Goal: Task Accomplishment & Management: Use online tool/utility

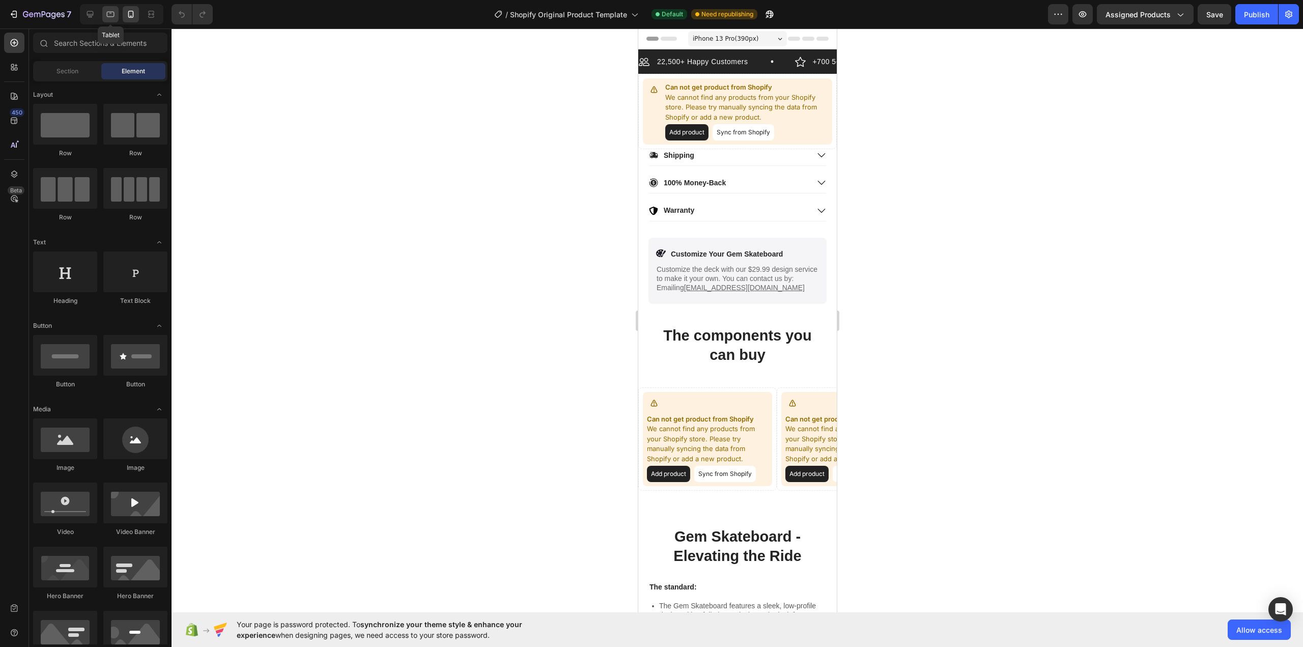
click at [108, 16] on icon at bounding box center [111, 15] width 8 height 6
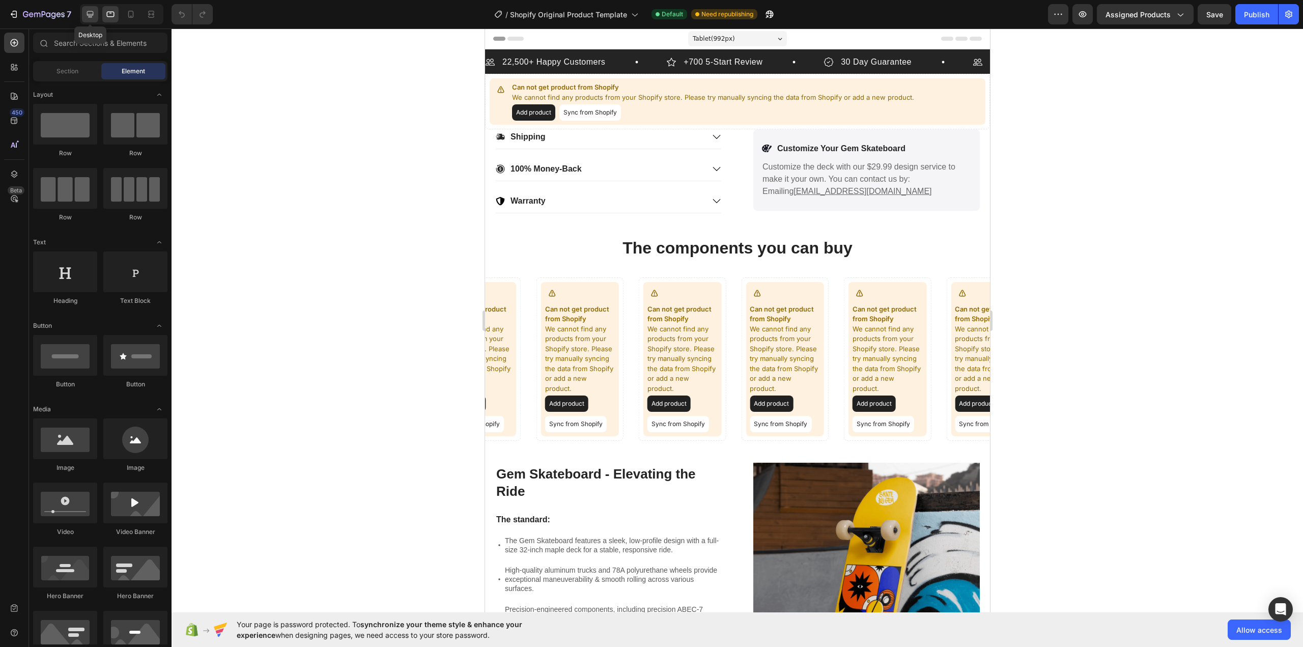
click at [92, 17] on icon at bounding box center [90, 14] width 7 height 7
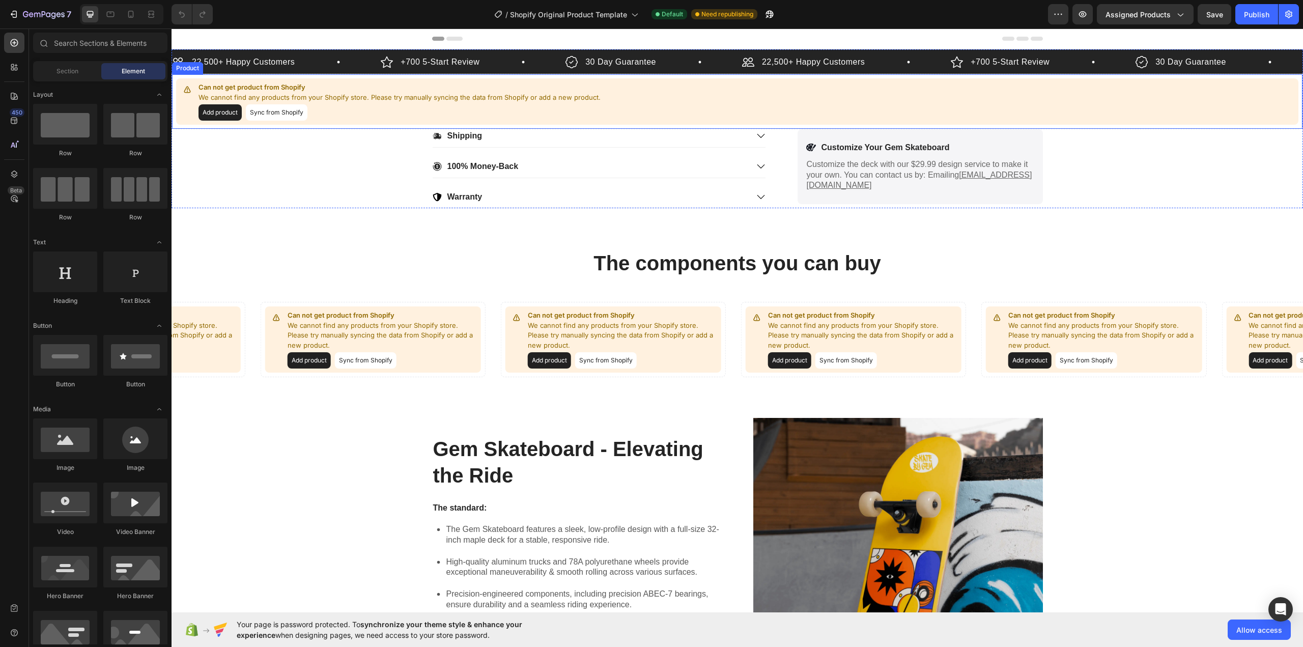
click at [222, 113] on button "Add product" at bounding box center [220, 112] width 43 height 16
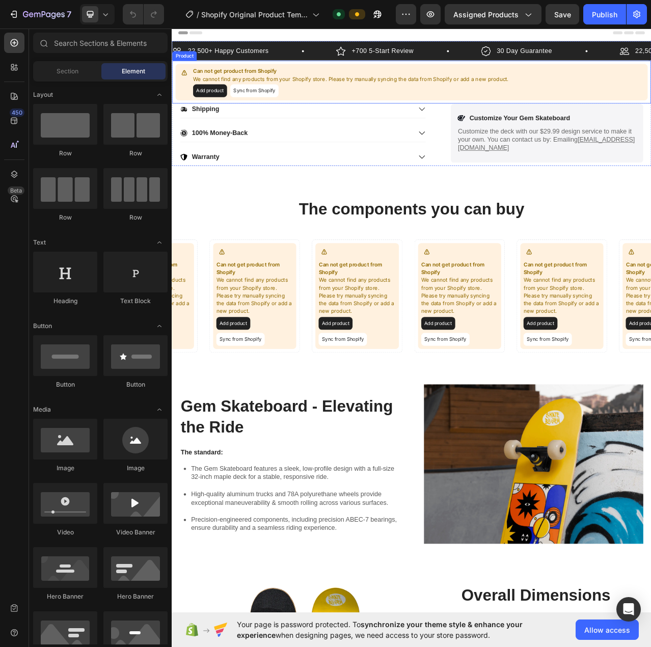
drag, startPoint x: 268, startPoint y: 109, endPoint x: 308, endPoint y: 112, distance: 39.3
click at [268, 109] on button "Sync from Shopify" at bounding box center [277, 108] width 62 height 16
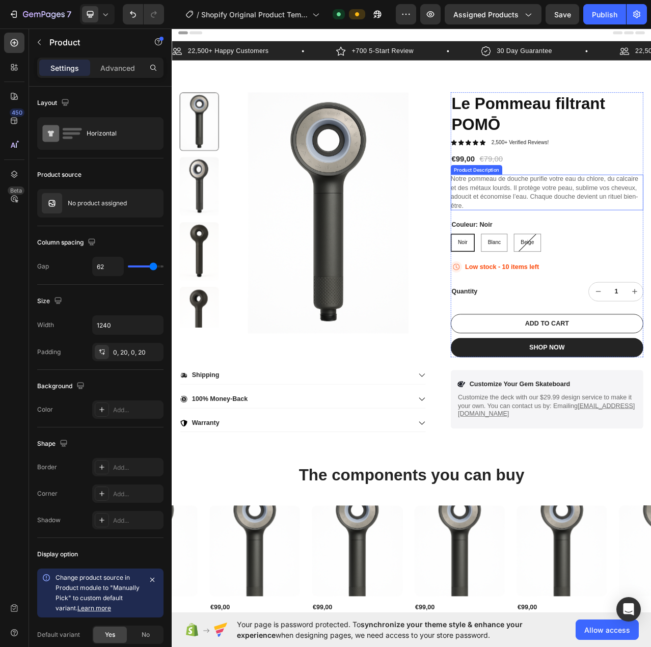
click at [650, 251] on div "Notre pommeau de douche purifie votre eau du chlore, du calcaire et des métaux …" at bounding box center [649, 238] width 245 height 46
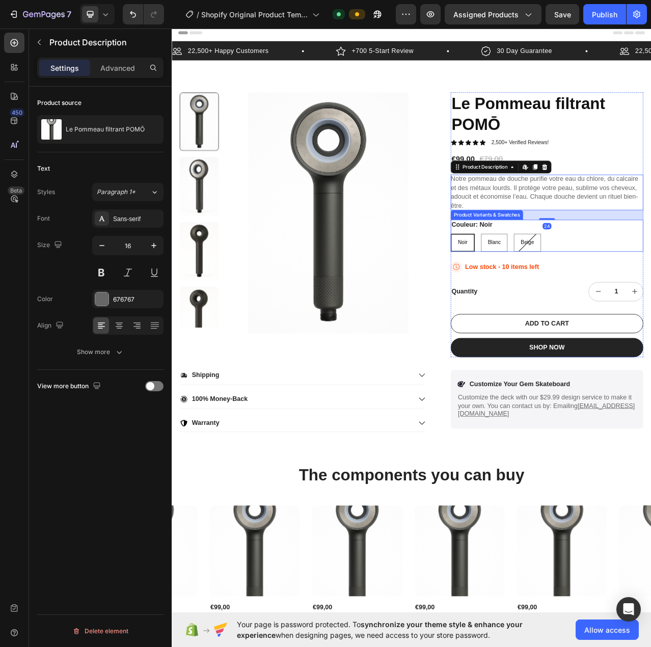
click at [650, 288] on div "Couleur: Noir Noir Noir Noir Blanc Blanc Blanc Beige Beige Beige" at bounding box center [649, 293] width 245 height 41
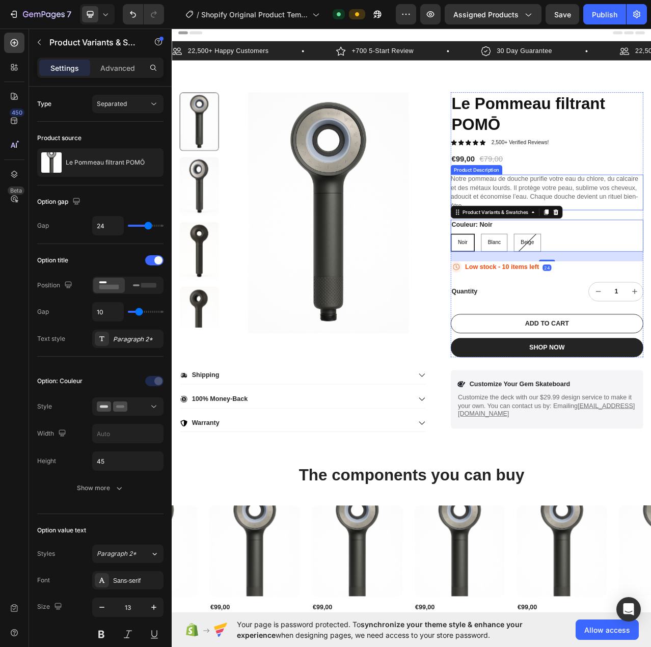
click at [650, 258] on div "Notre pommeau de douche purifie votre eau du chlore, du calcaire et des métaux …" at bounding box center [649, 238] width 245 height 46
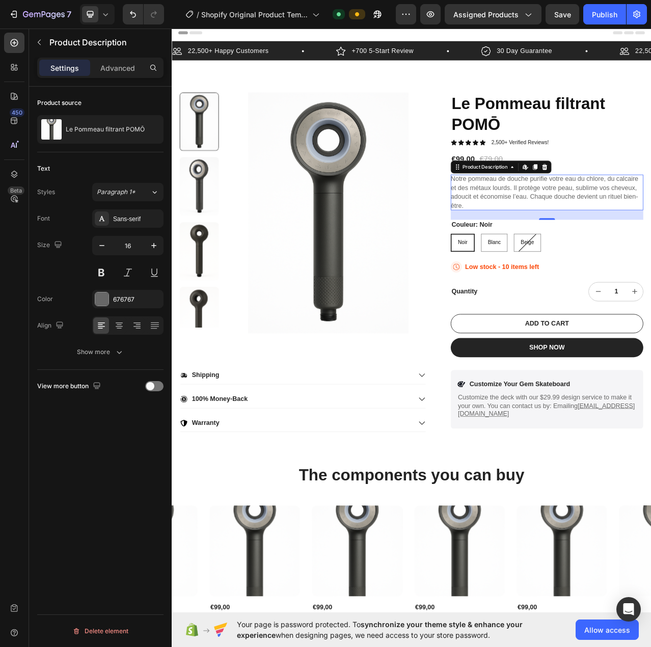
click at [596, 235] on p "Notre pommeau de douche purifie votre eau du chlore, du calcaire et des métaux …" at bounding box center [646, 237] width 239 height 43
click at [619, 205] on icon at bounding box center [621, 205] width 4 height 6
click at [206, 216] on img at bounding box center [207, 230] width 50 height 74
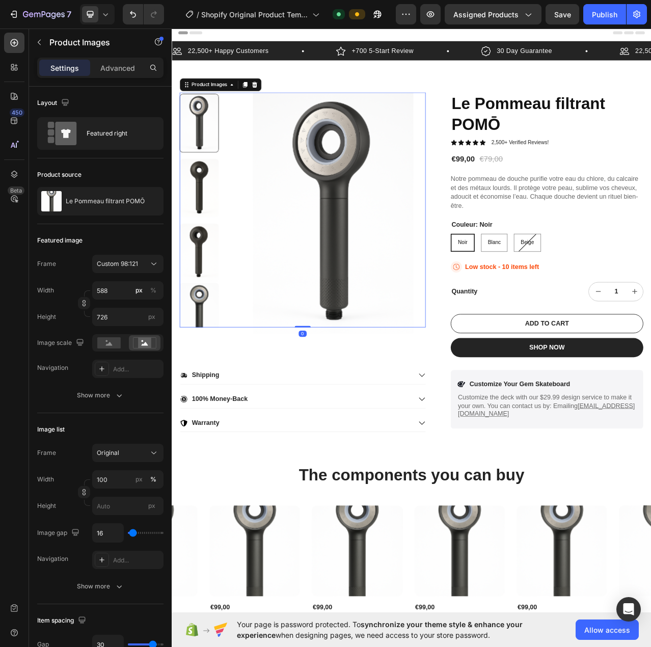
click at [214, 242] on img at bounding box center [207, 232] width 50 height 74
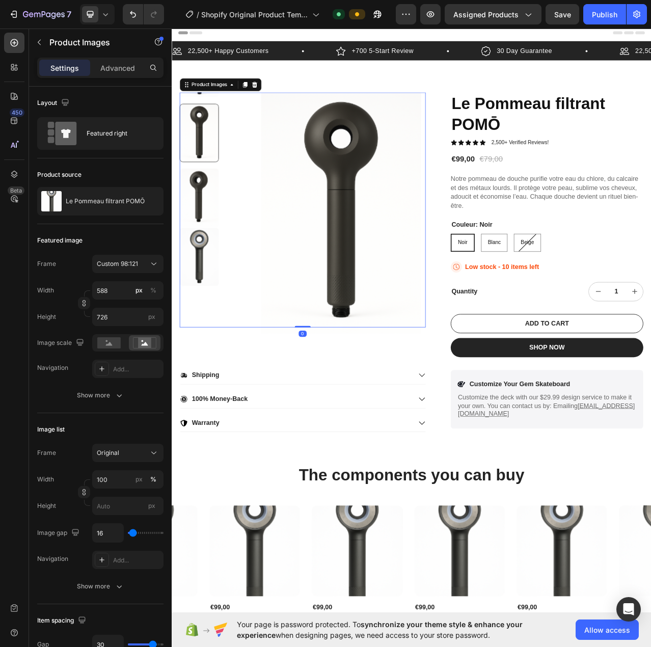
click at [210, 274] on div at bounding box center [207, 259] width 50 height 299
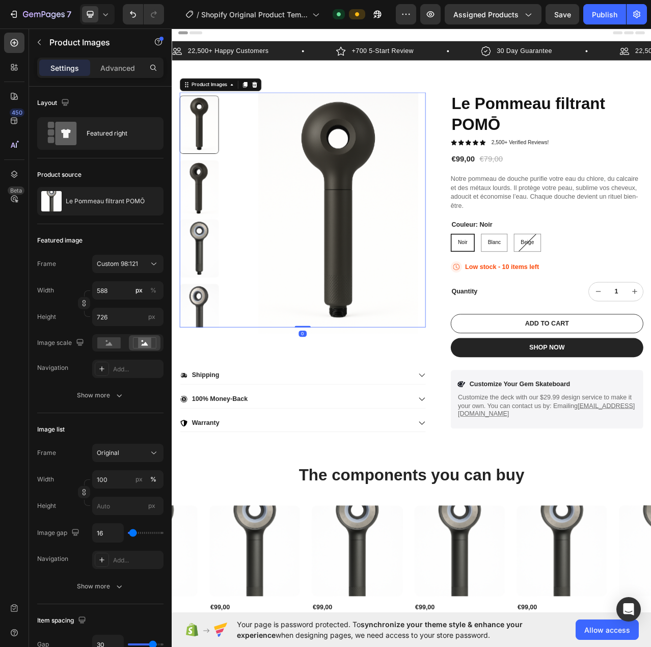
click at [208, 237] on img at bounding box center [207, 234] width 50 height 74
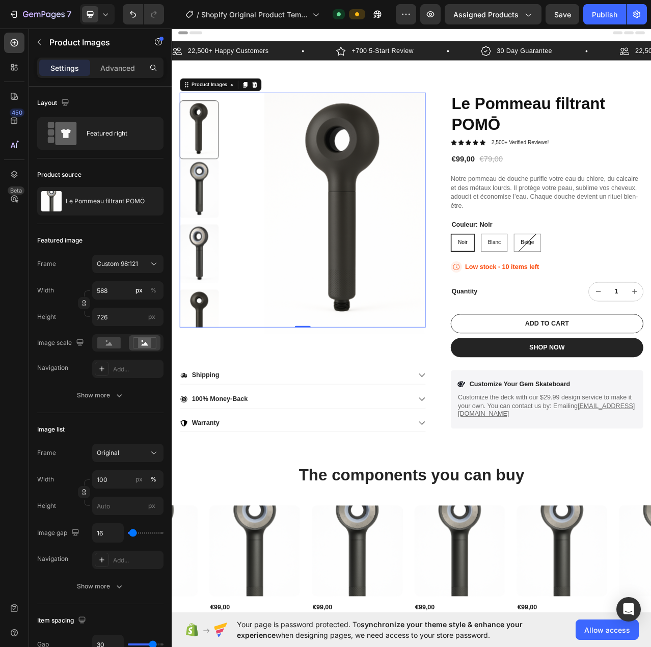
click at [204, 287] on img at bounding box center [207, 316] width 50 height 74
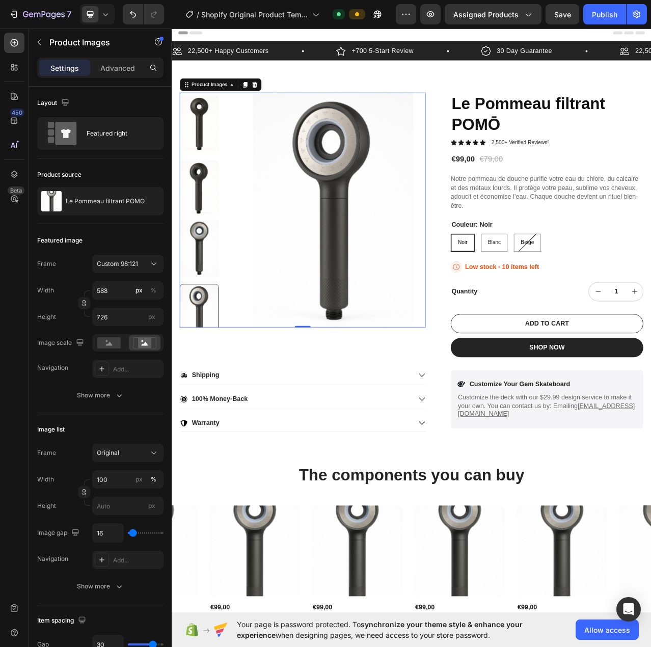
click at [203, 152] on img at bounding box center [207, 152] width 50 height 74
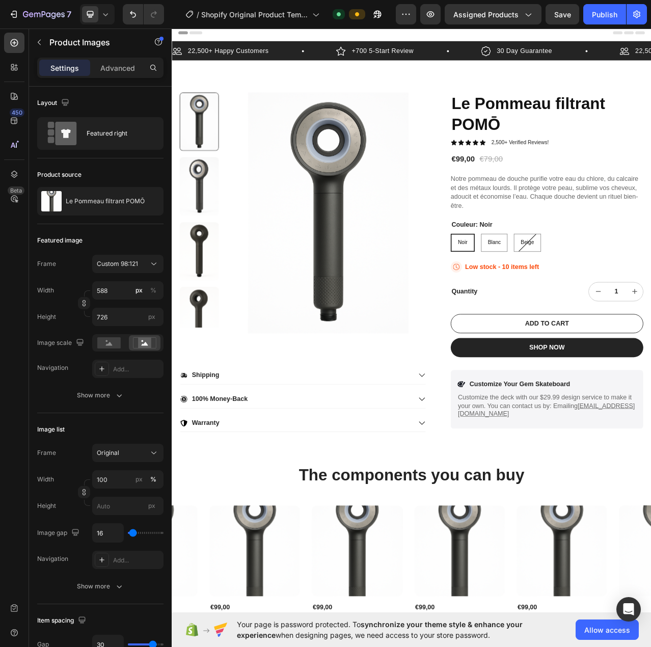
click at [219, 235] on img at bounding box center [207, 230] width 50 height 74
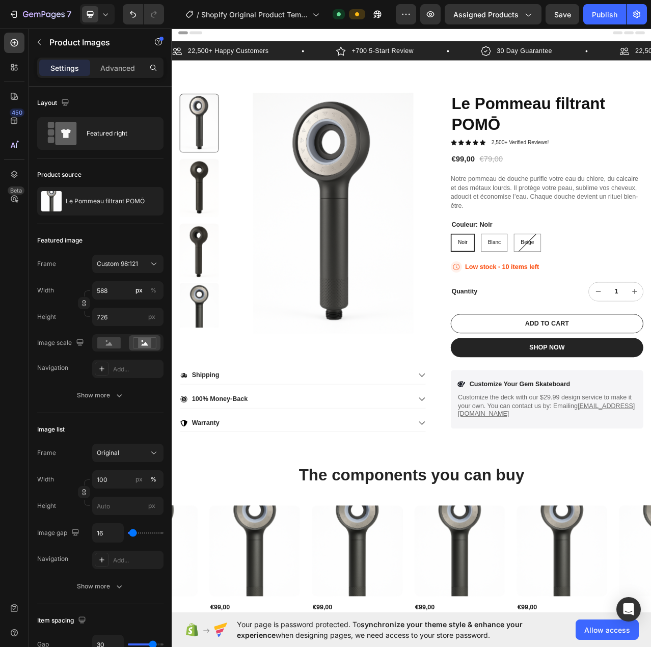
click at [208, 242] on img at bounding box center [207, 232] width 50 height 74
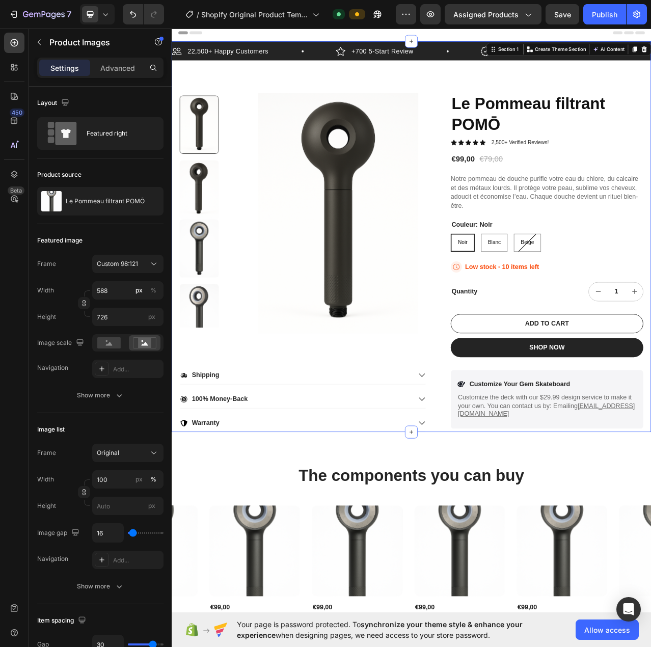
click at [210, 105] on div "22,500+ Happy Customers Item List +700 5-Start Review Item List 30 Day Guarante…" at bounding box center [477, 294] width 611 height 498
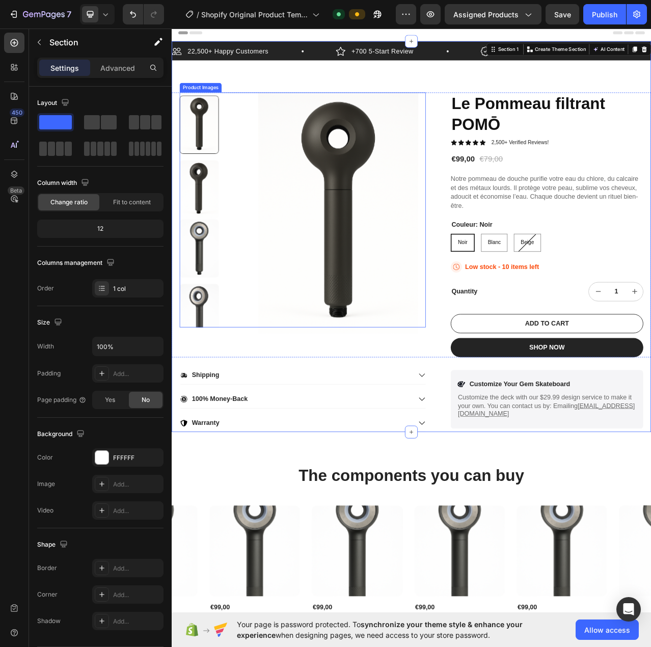
click at [211, 221] on img at bounding box center [207, 234] width 50 height 74
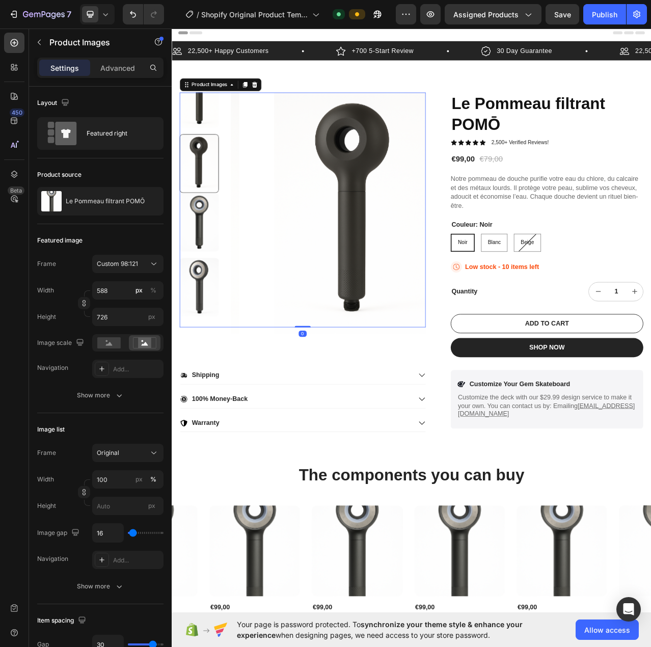
click at [206, 322] on img at bounding box center [207, 359] width 50 height 74
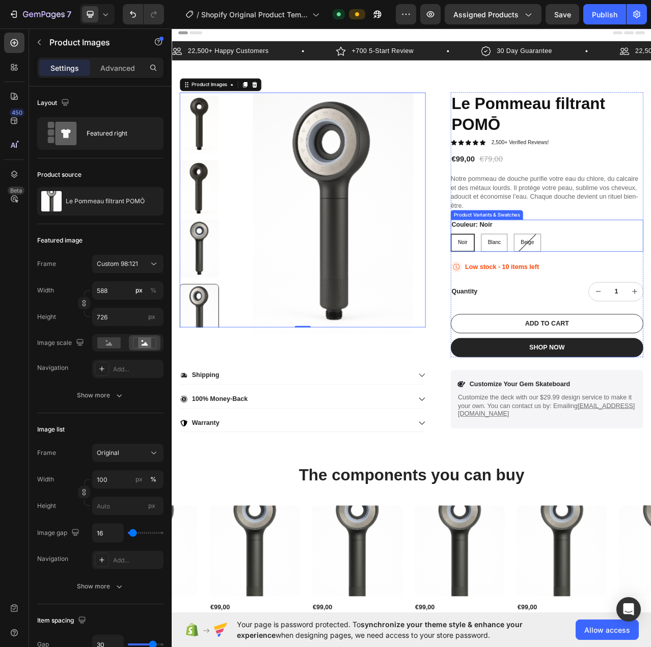
click at [650, 310] on div "Noir Noir Noir Blanc Blanc Blanc Beige Beige Beige" at bounding box center [649, 302] width 245 height 23
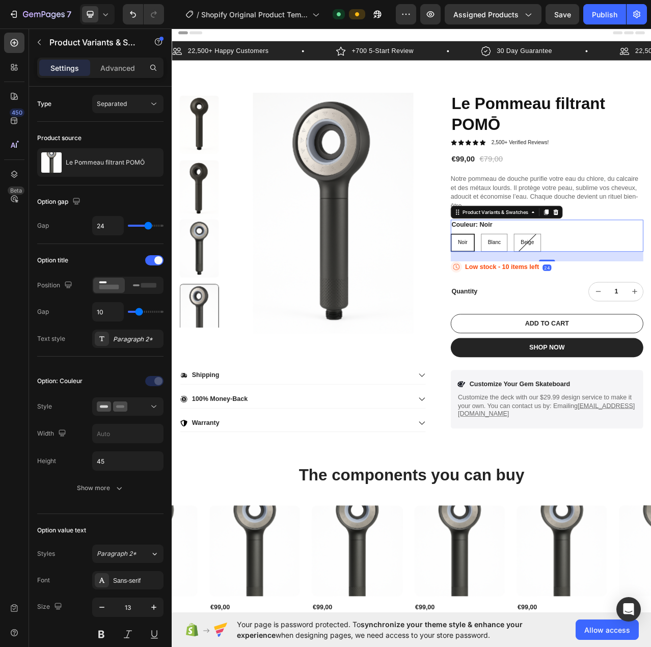
click at [544, 307] on div "Noir" at bounding box center [542, 302] width 29 height 17
click at [527, 291] on input "Noir Noir Noir" at bounding box center [526, 290] width 1 height 1
click at [536, 304] on span "Noir" at bounding box center [542, 302] width 12 height 8
click at [527, 291] on input "Noir Noir Noir" at bounding box center [526, 290] width 1 height 1
click at [562, 331] on p "Low stock - 10 items left" at bounding box center [592, 333] width 94 height 11
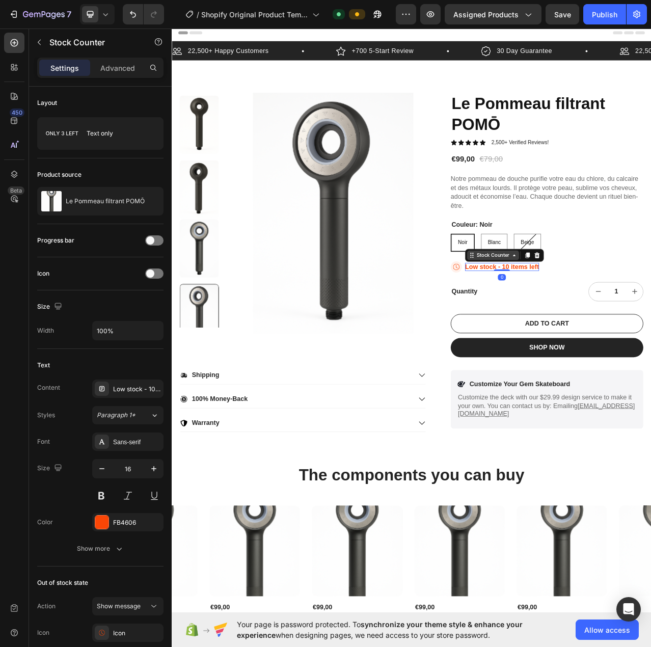
click at [581, 317] on div "Stock Counter" at bounding box center [581, 318] width 46 height 9
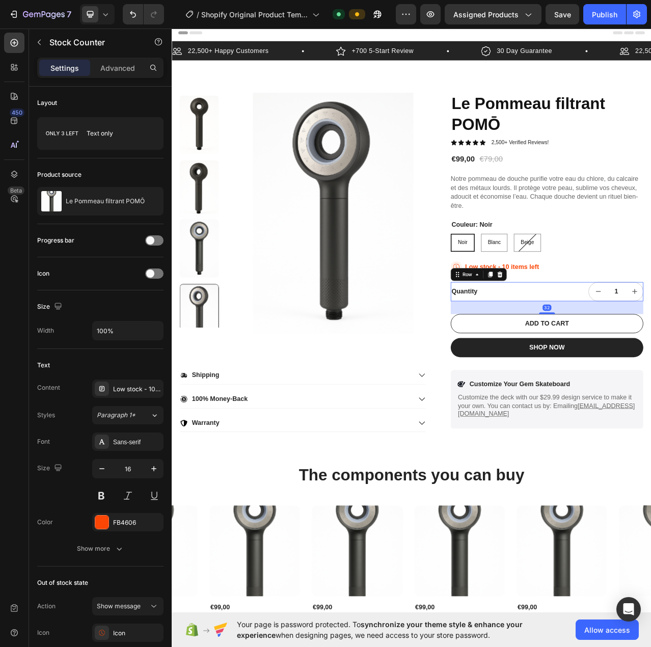
click at [618, 357] on div "Quantity Text Block" at bounding box center [587, 364] width 121 height 24
click at [597, 330] on p "Low stock - 10 items left" at bounding box center [592, 333] width 94 height 11
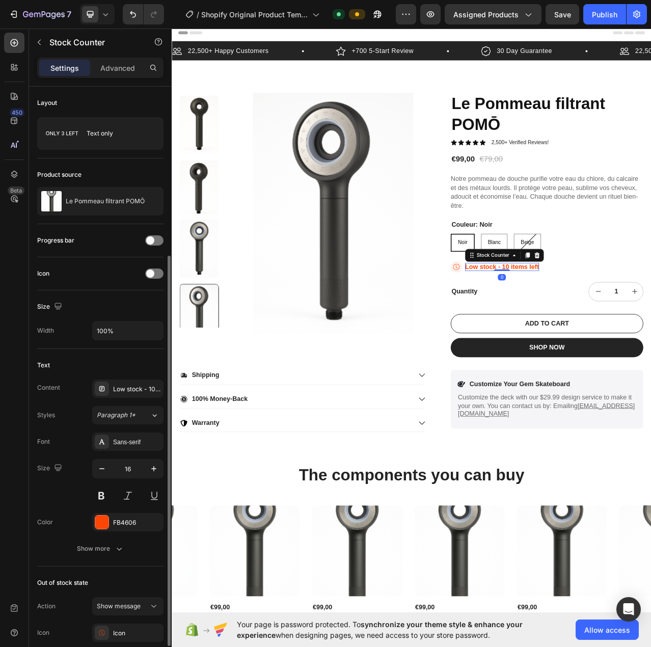
scroll to position [204, 0]
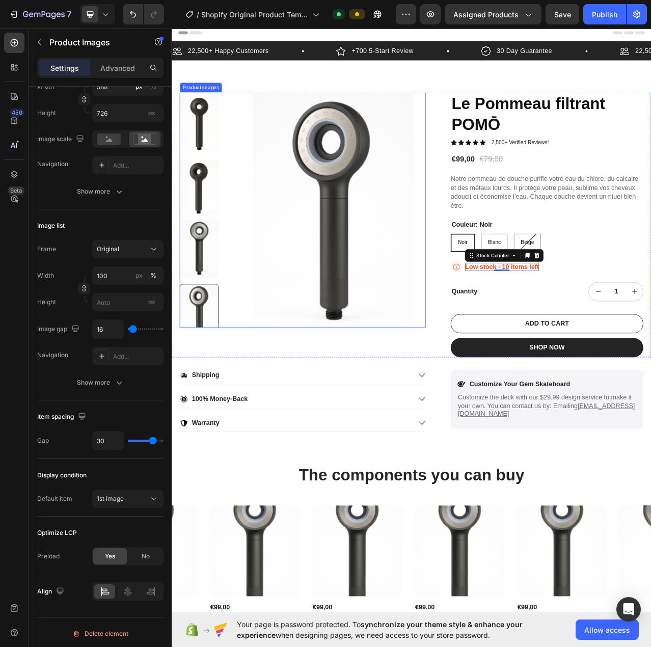
click at [381, 333] on img at bounding box center [377, 263] width 248 height 307
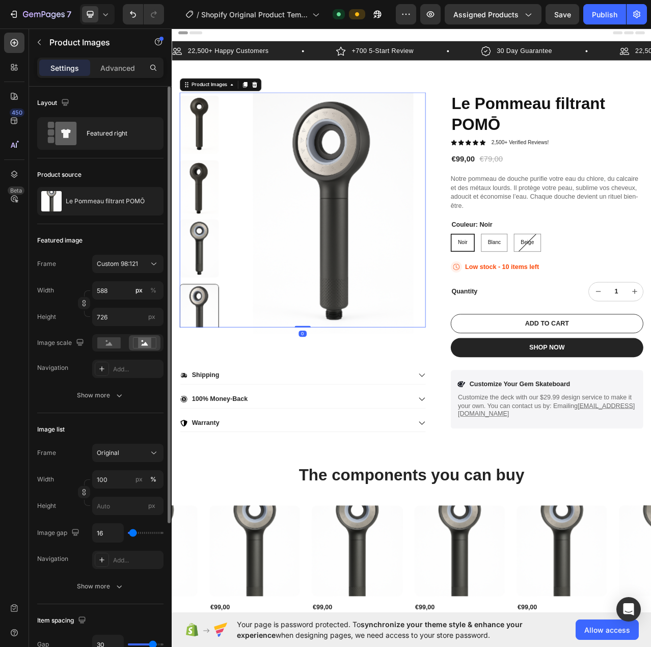
click at [207, 298] on img at bounding box center [207, 309] width 50 height 74
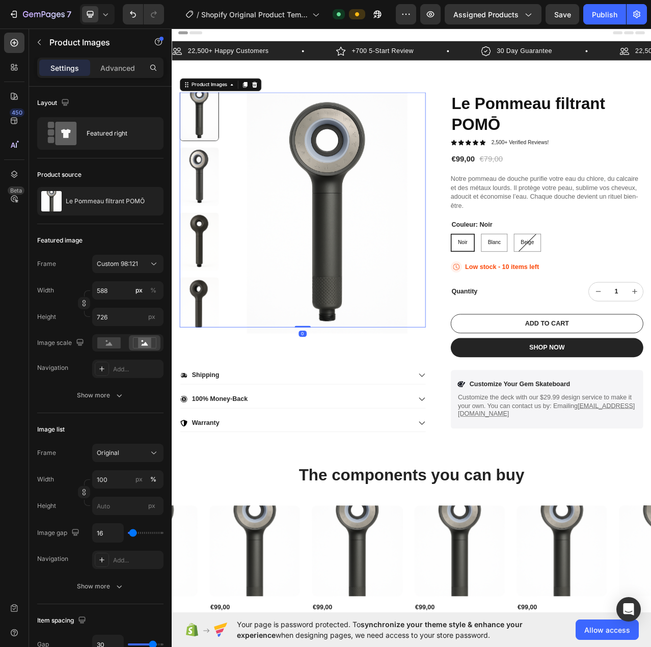
click at [213, 237] on img at bounding box center [207, 218] width 50 height 74
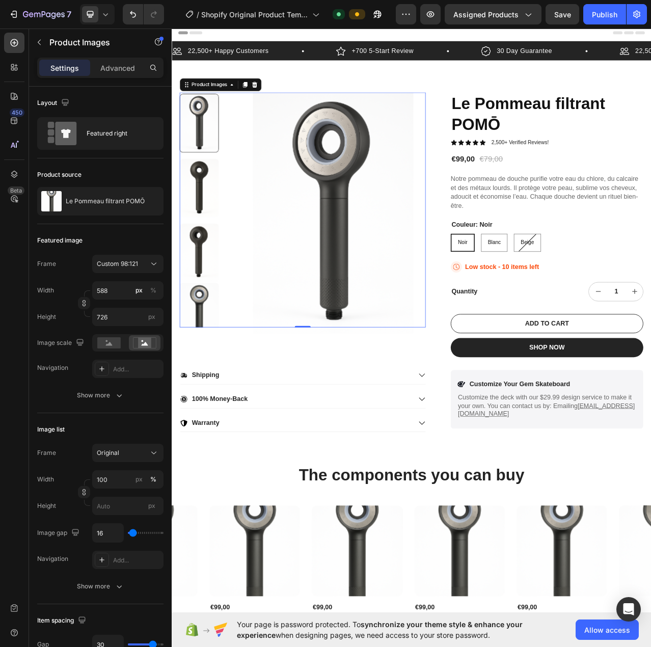
click at [210, 253] on img at bounding box center [207, 232] width 50 height 74
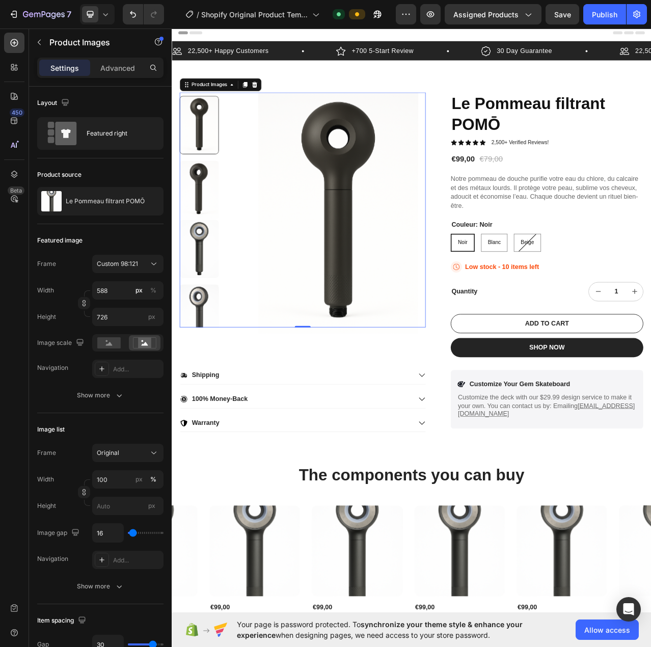
click at [205, 284] on img at bounding box center [207, 310] width 50 height 74
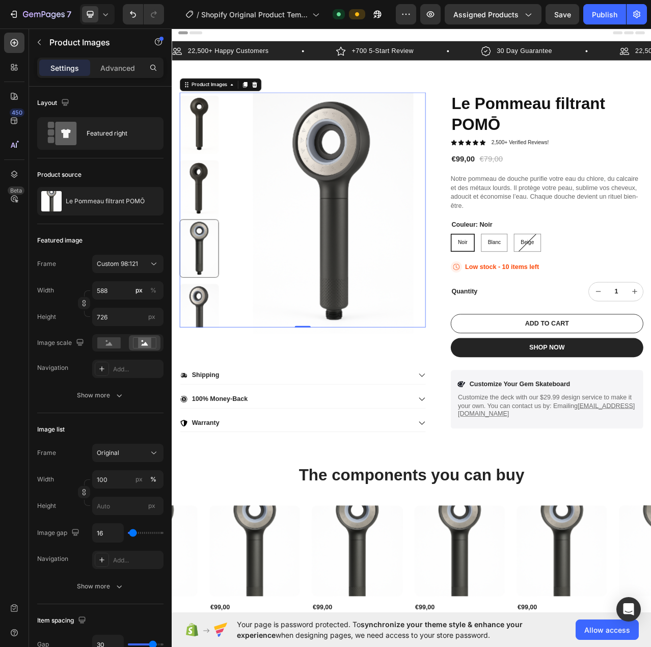
click at [210, 365] on img at bounding box center [207, 392] width 50 height 74
click at [211, 295] on img at bounding box center [207, 315] width 50 height 74
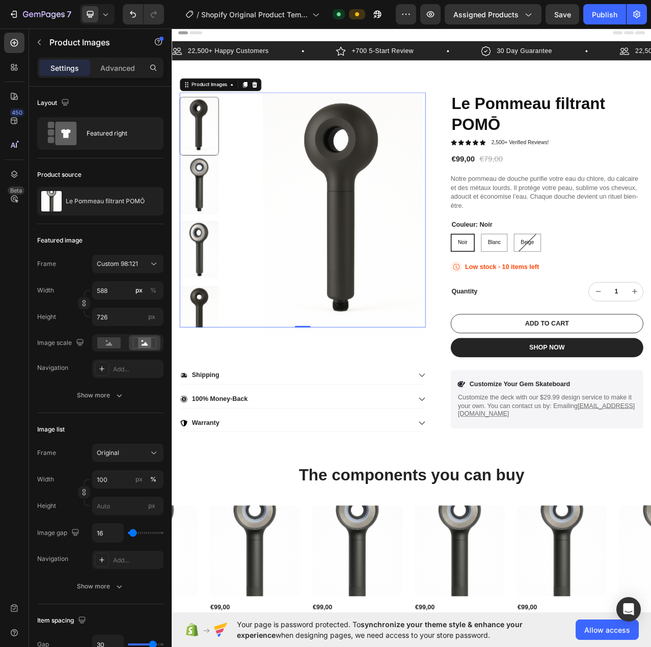
click at [210, 222] on img at bounding box center [207, 228] width 50 height 74
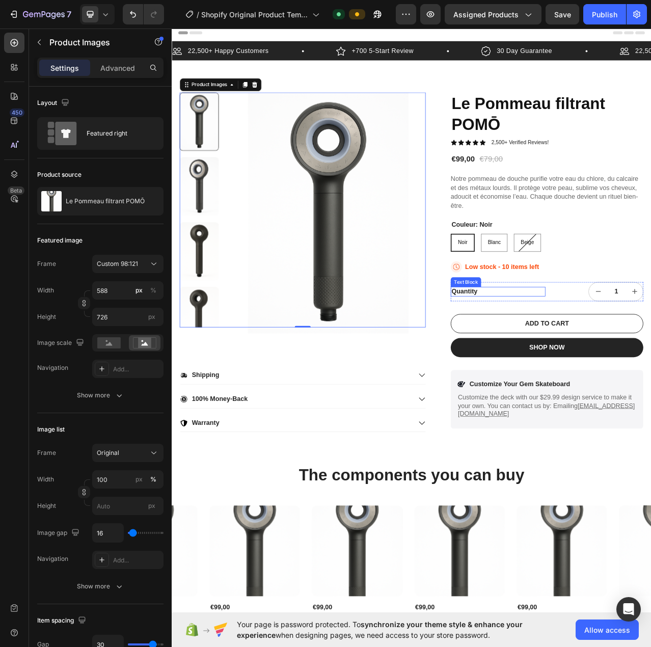
click at [549, 365] on div "Quantity" at bounding box center [587, 364] width 121 height 13
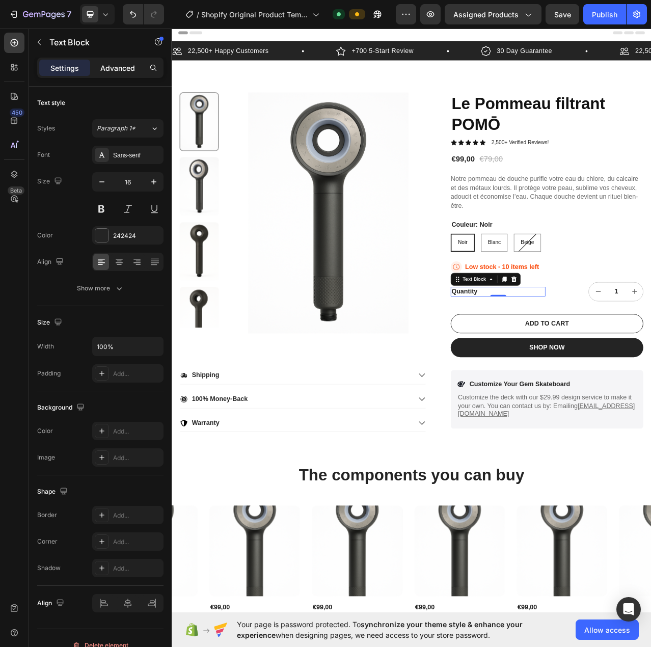
click at [120, 72] on p "Advanced" at bounding box center [117, 68] width 35 height 11
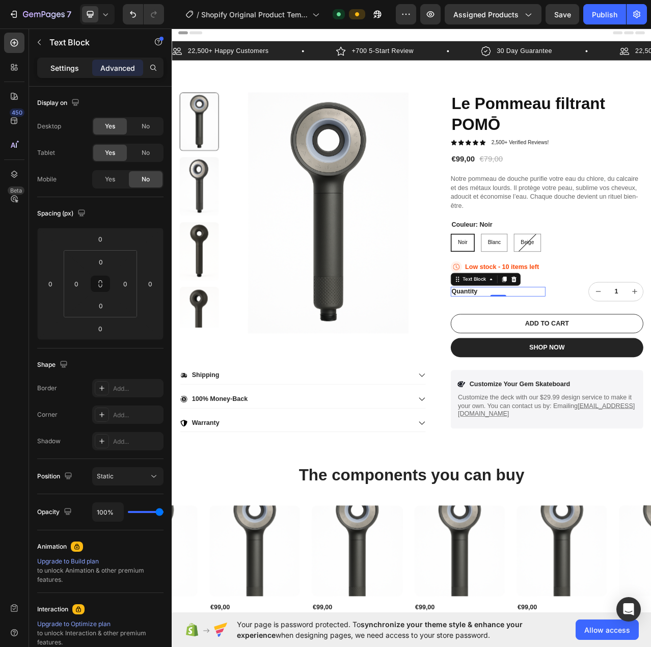
click at [56, 66] on p "Settings" at bounding box center [64, 68] width 29 height 11
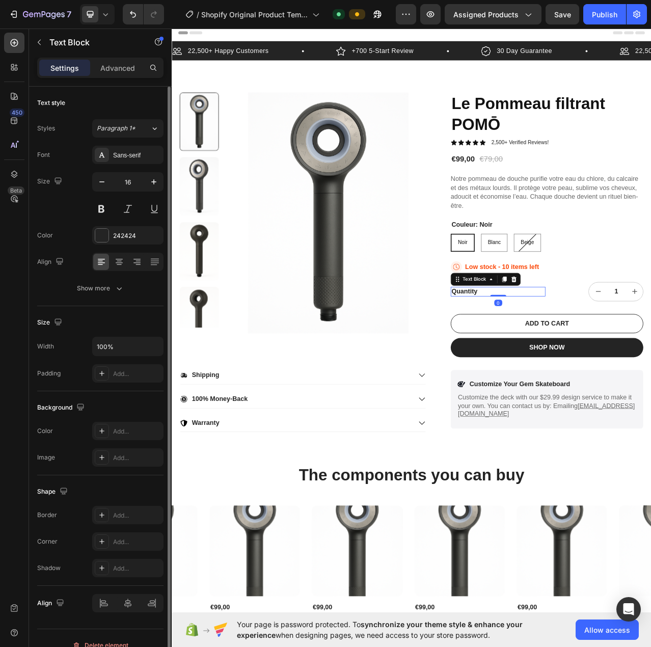
scroll to position [14, 0]
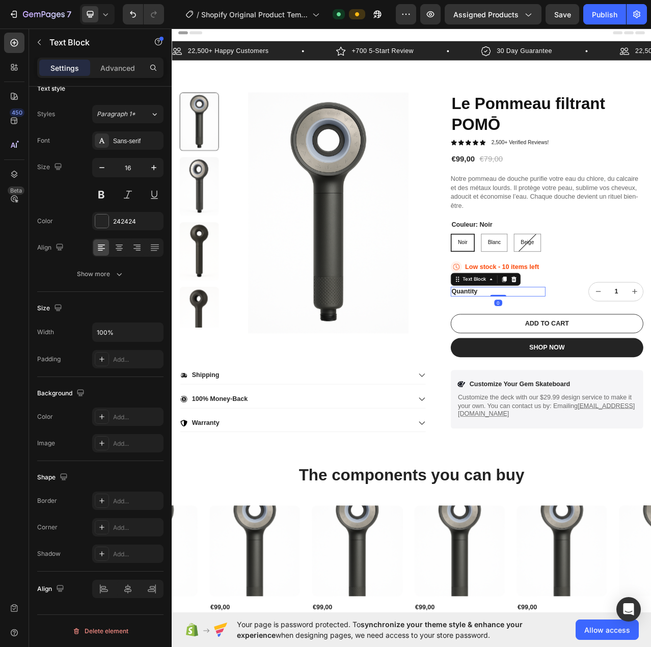
click at [536, 366] on div "Quantity" at bounding box center [587, 364] width 121 height 13
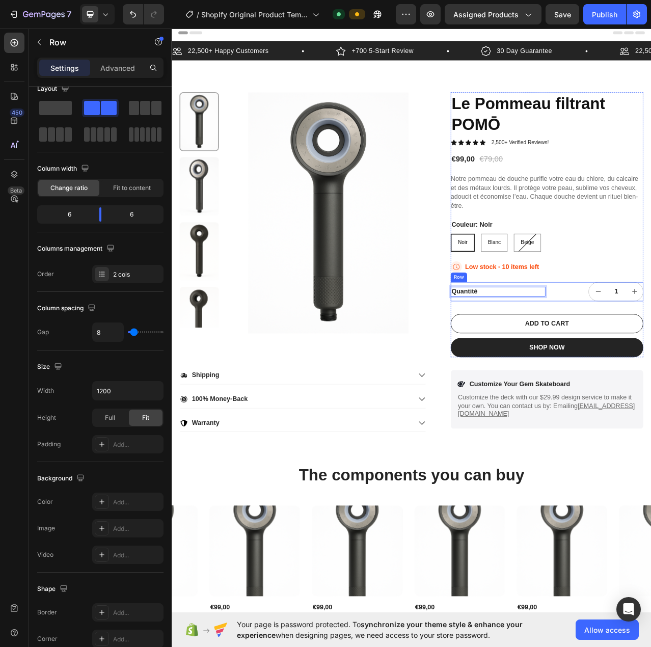
click at [560, 374] on div "Quantité Text Block 0" at bounding box center [587, 364] width 121 height 24
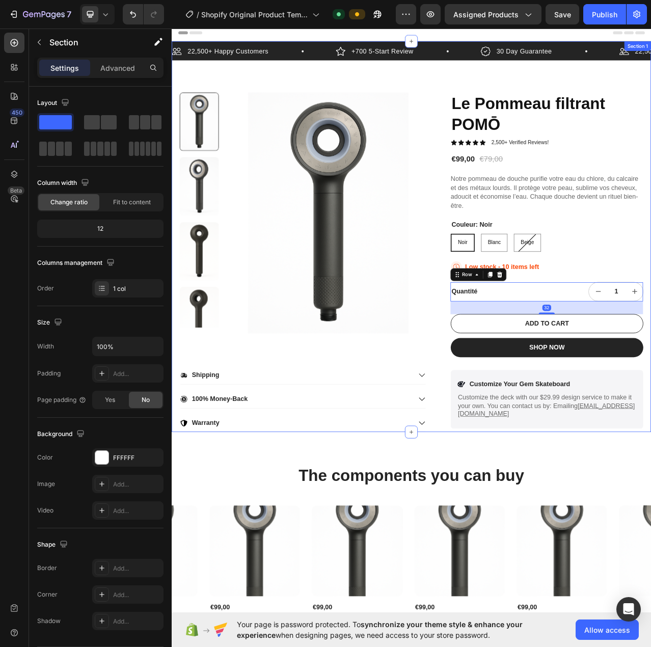
click at [650, 458] on div "22,500+ Happy Customers Item List +700 5-Start Review Item List 30 Day Guarante…" at bounding box center [477, 294] width 611 height 498
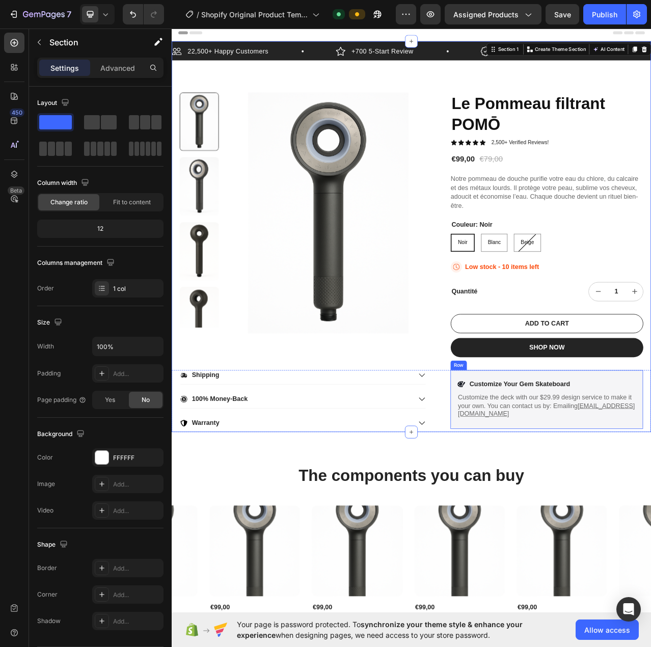
click at [650, 472] on div "Icon Customize Your Gem Skateboard Text Block Row Customize the deck with our $…" at bounding box center [649, 501] width 245 height 75
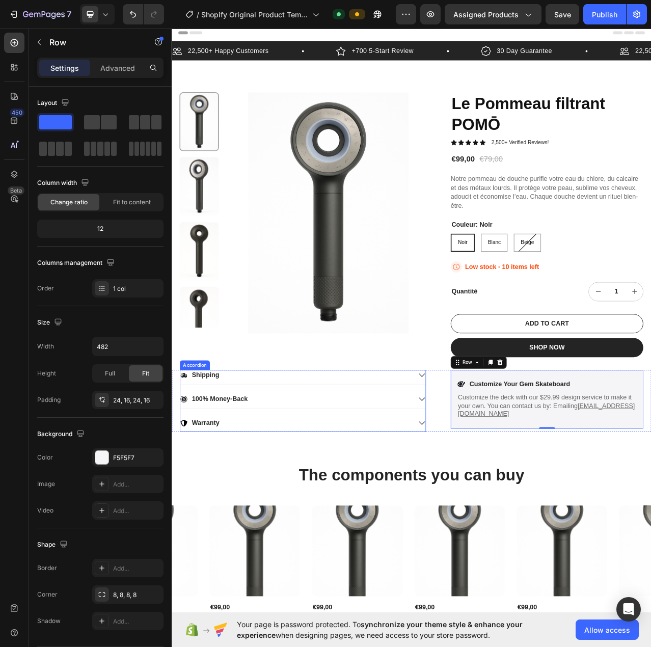
click at [474, 532] on div "Warranty" at bounding box center [338, 534] width 313 height 18
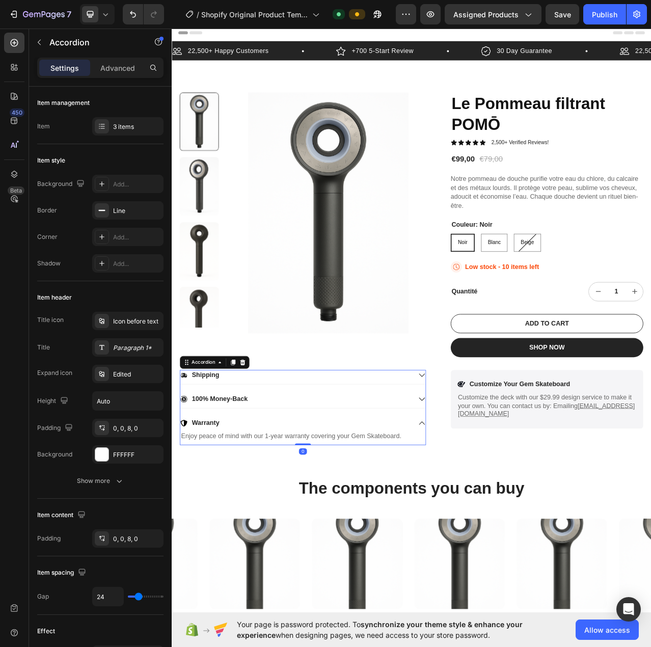
click at [477, 504] on div "100% Money-Back" at bounding box center [338, 504] width 313 height 18
click at [475, 474] on div "Shipping" at bounding box center [338, 473] width 313 height 18
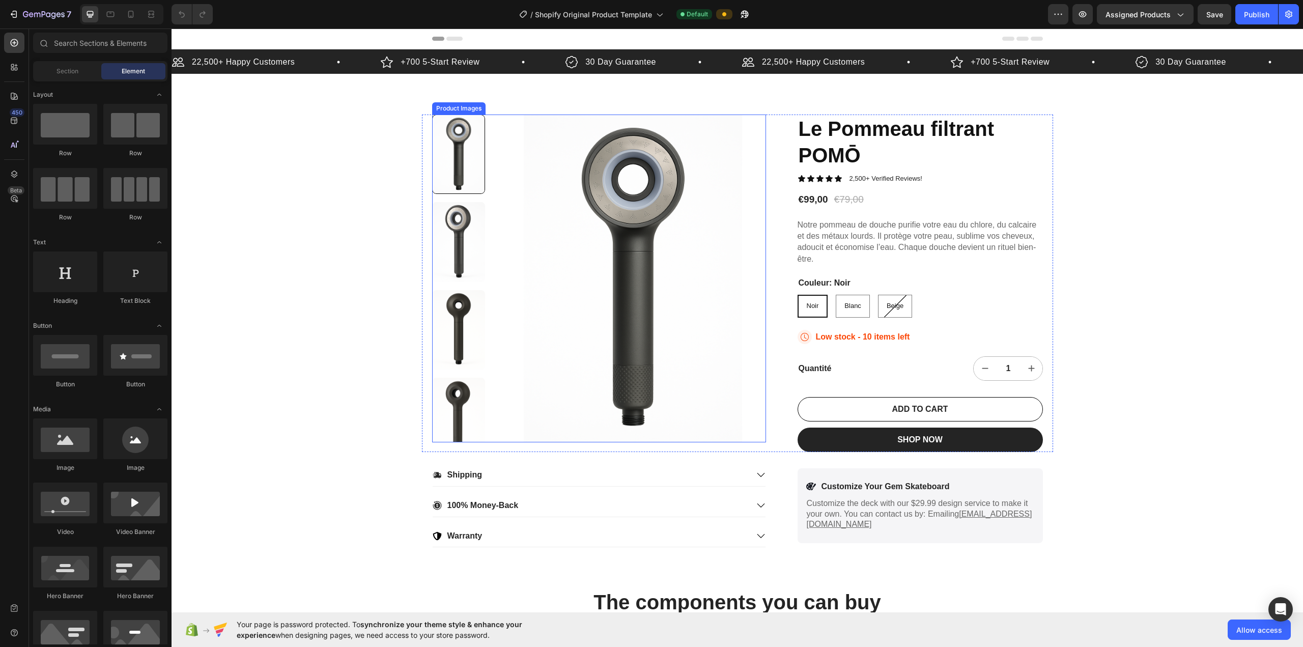
click at [455, 263] on img at bounding box center [458, 241] width 53 height 79
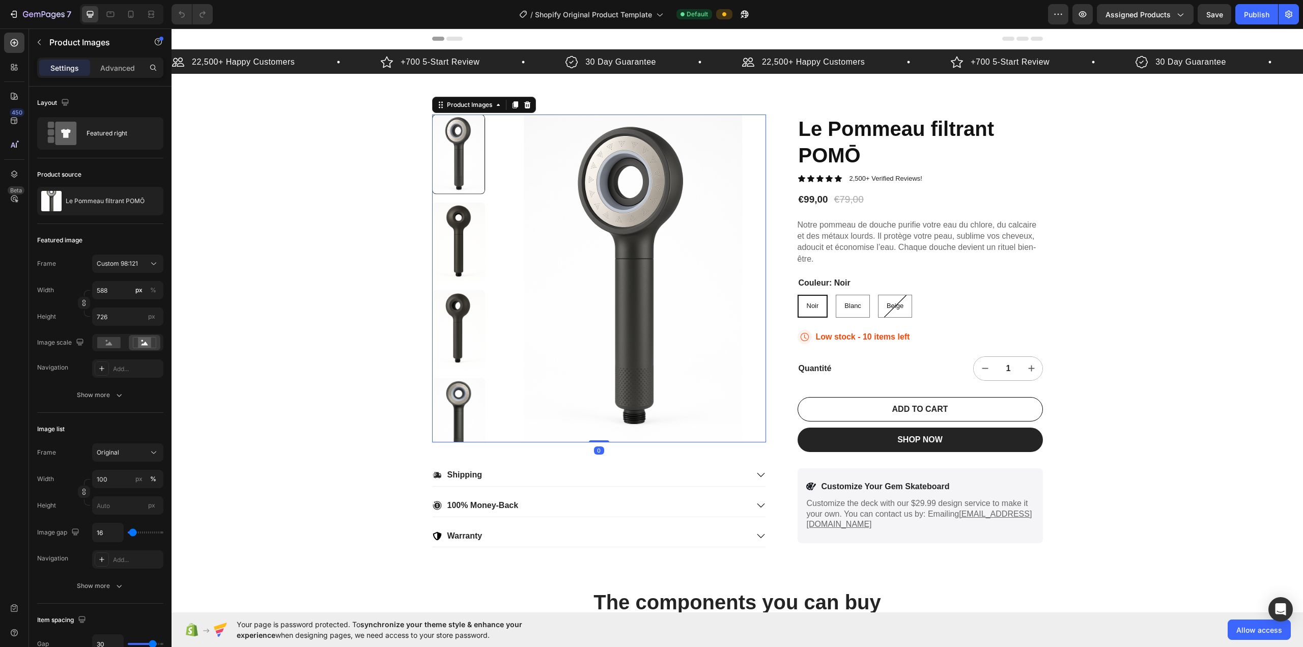
click at [460, 261] on img at bounding box center [458, 241] width 53 height 79
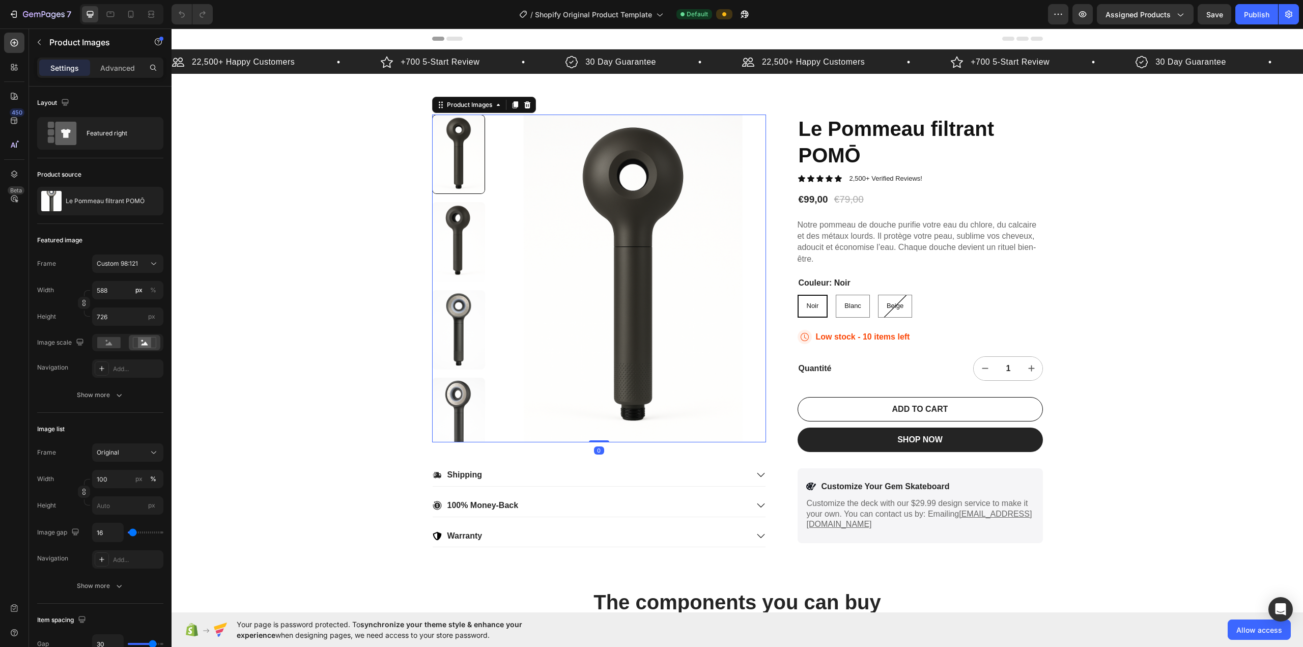
click at [457, 253] on img at bounding box center [458, 241] width 53 height 79
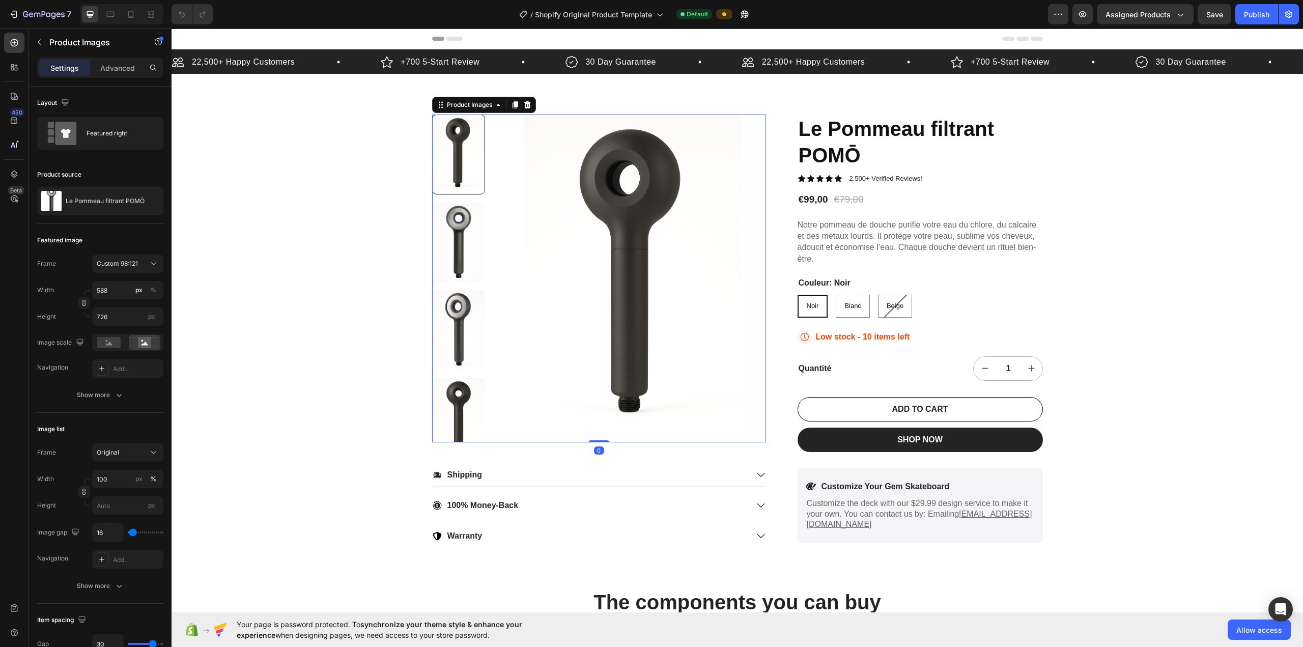
click at [459, 293] on img at bounding box center [458, 329] width 53 height 79
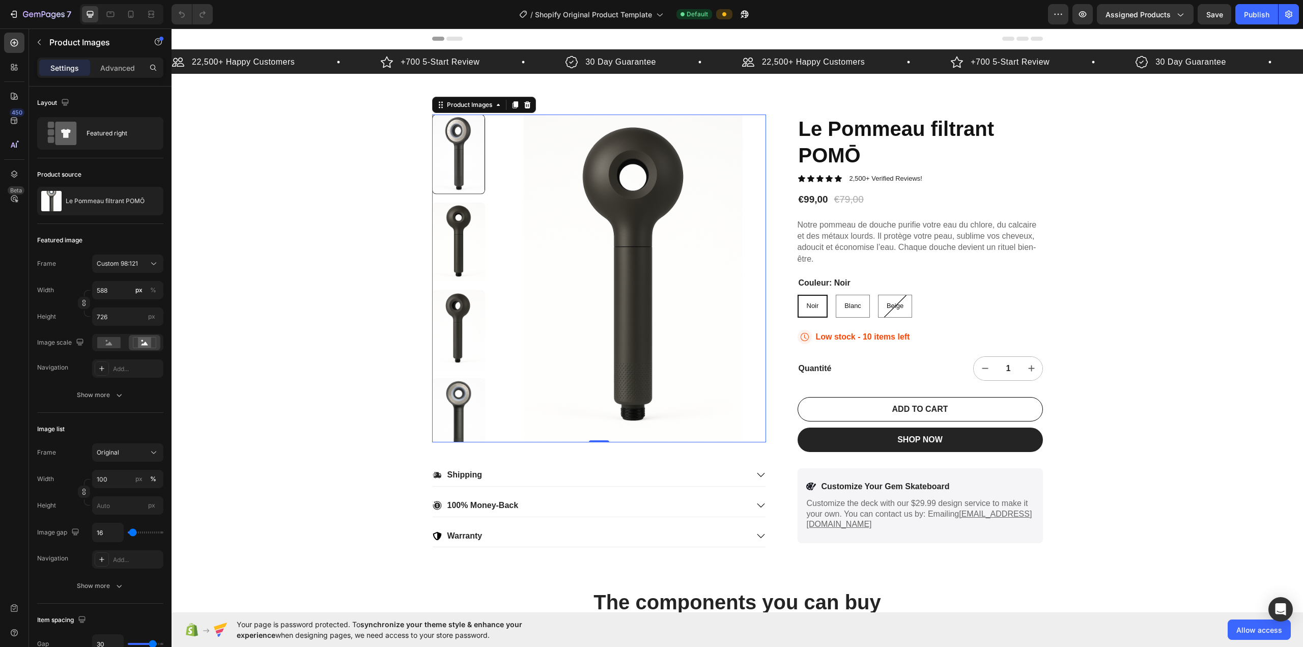
click at [459, 142] on div at bounding box center [458, 154] width 53 height 79
click at [650, 311] on div "22,500+ Happy Customers Item List +700 5-Start Review Item List 30 Day Guarante…" at bounding box center [738, 298] width 1132 height 498
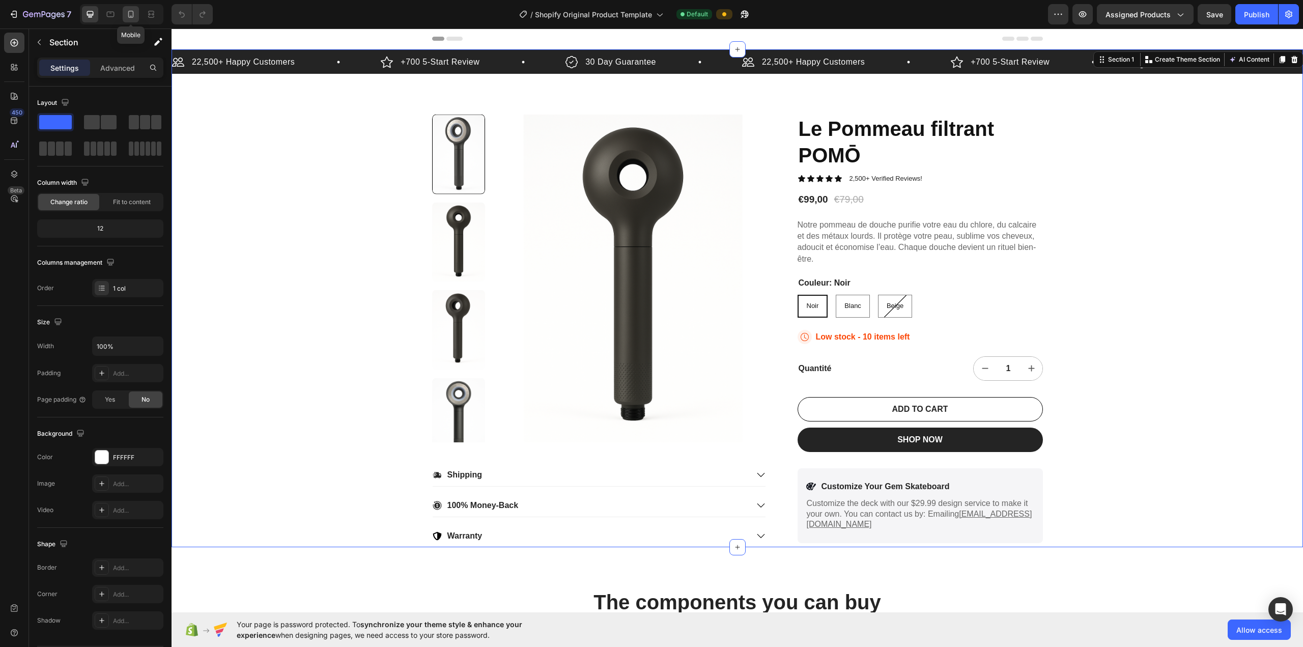
click at [129, 18] on icon at bounding box center [131, 14] width 10 height 10
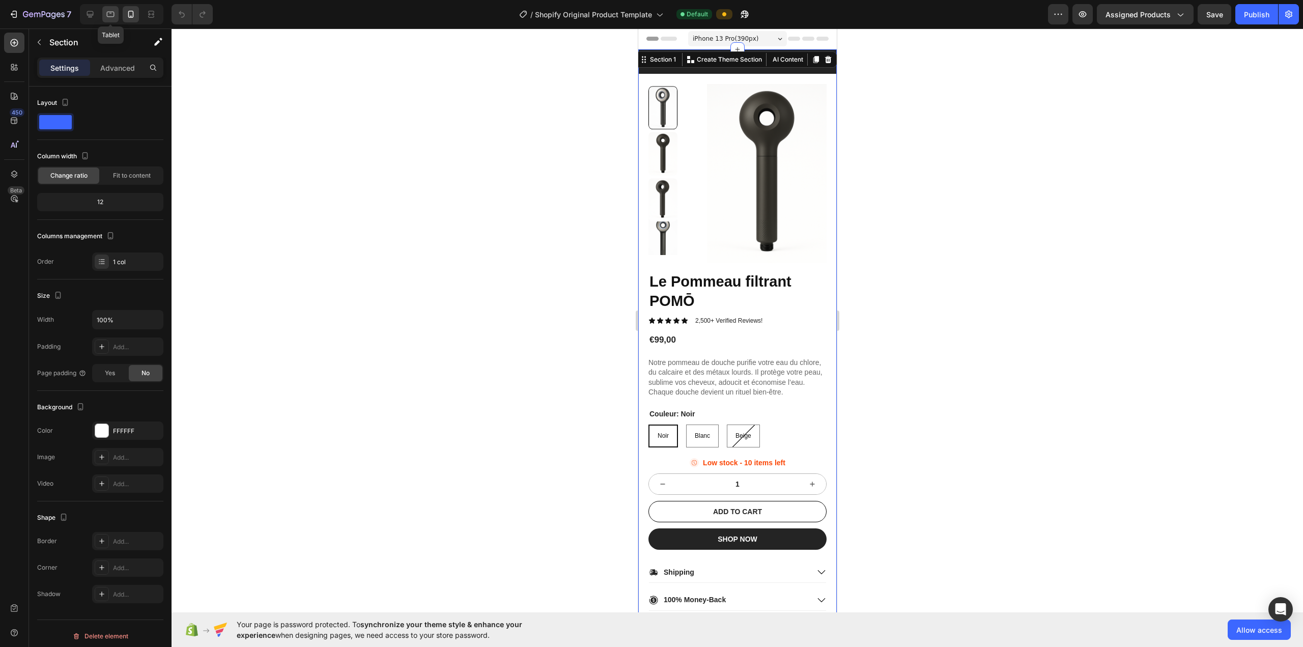
click at [103, 11] on div at bounding box center [110, 14] width 16 height 16
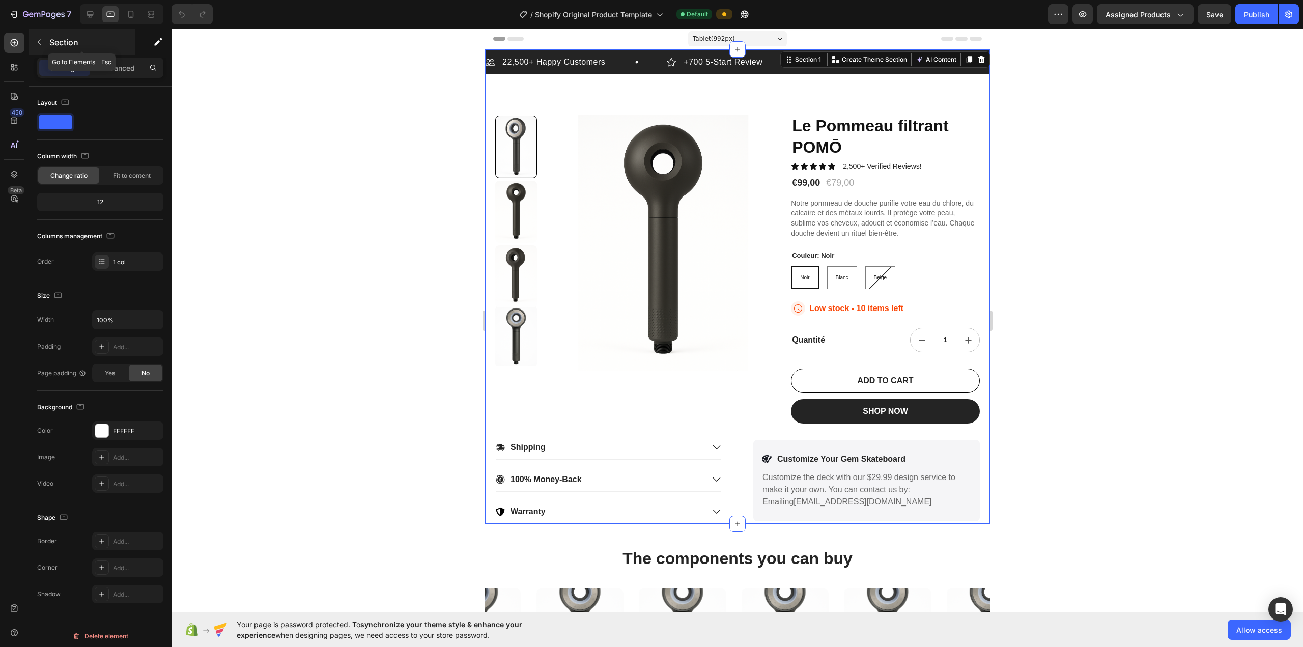
click at [37, 44] on icon "button" at bounding box center [39, 42] width 8 height 8
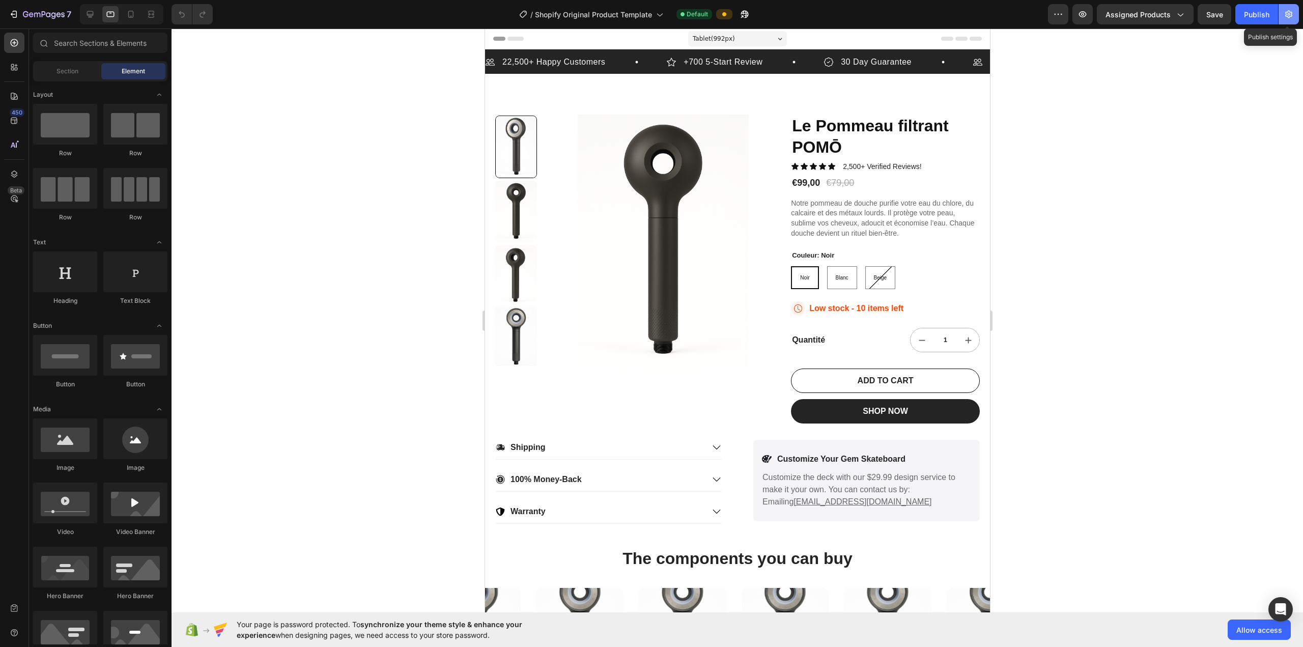
click at [650, 14] on icon "button" at bounding box center [1289, 14] width 10 height 10
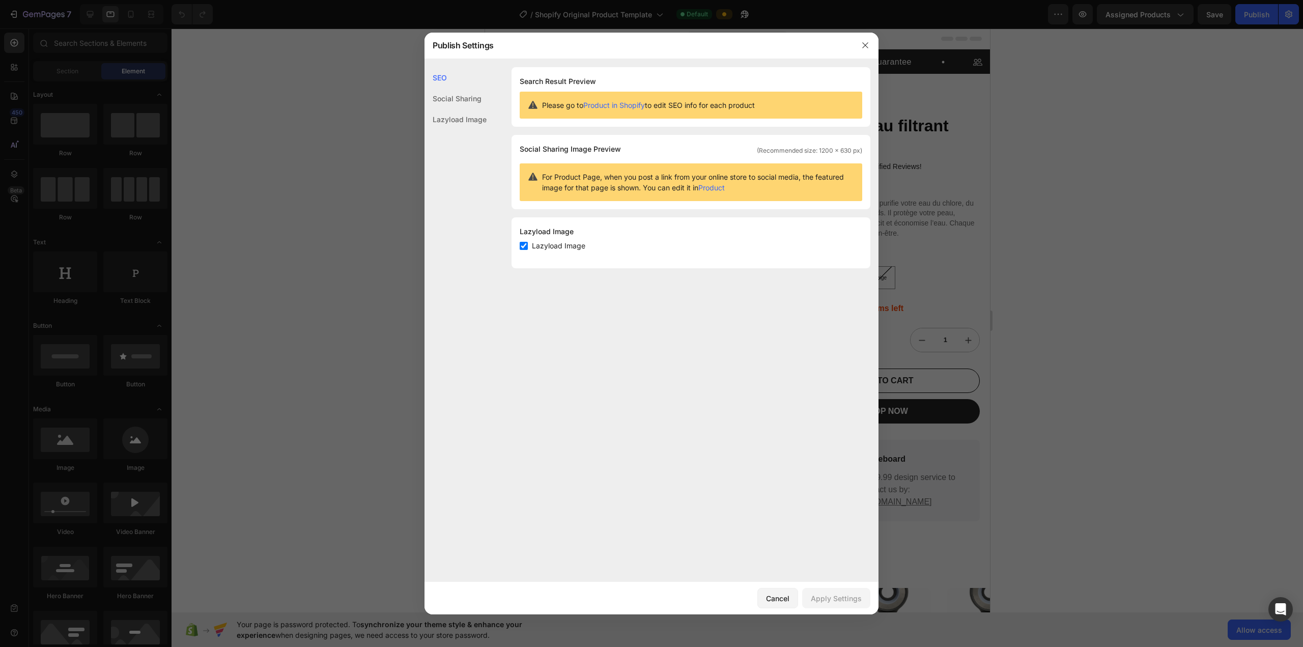
click at [650, 44] on div at bounding box center [865, 45] width 26 height 26
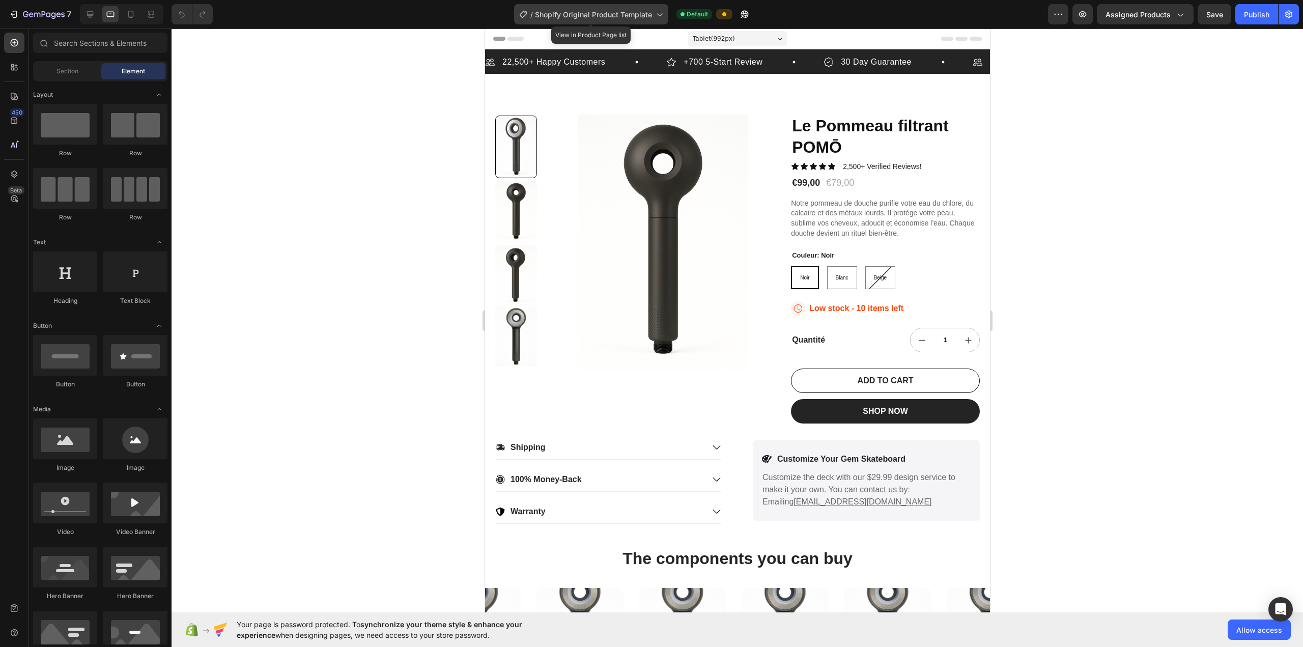
click at [638, 14] on span "Shopify Original Product Template" at bounding box center [593, 14] width 117 height 11
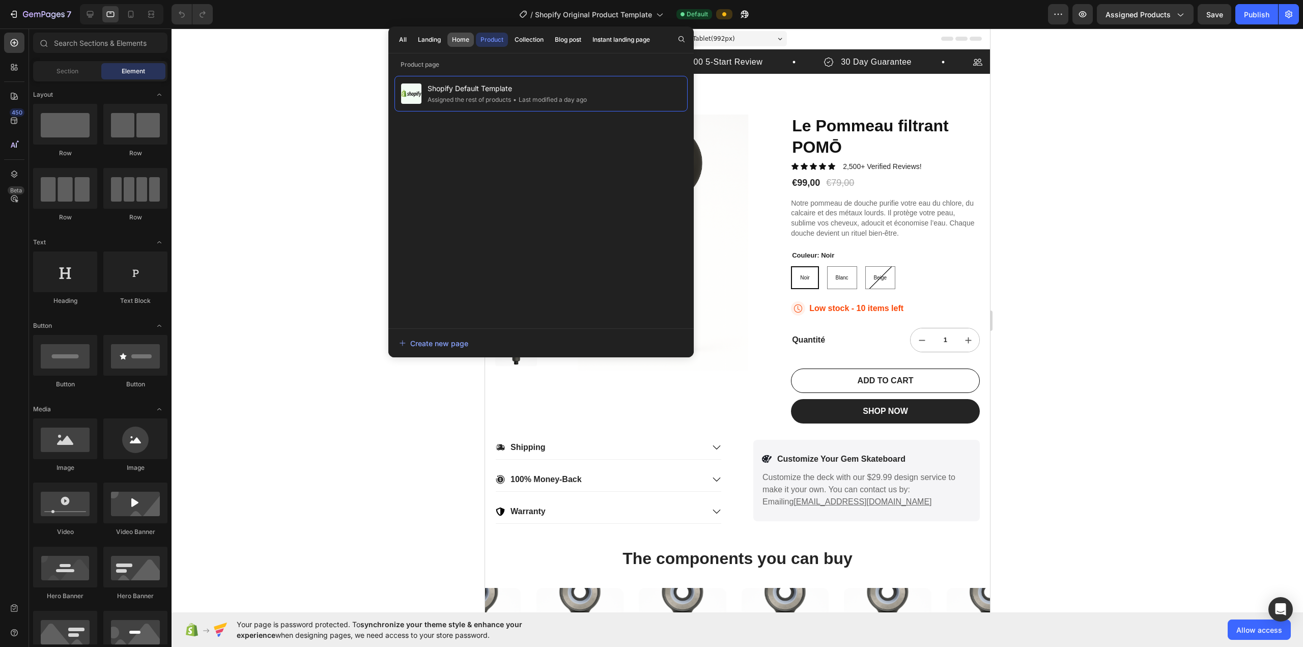
click at [458, 41] on div "Home" at bounding box center [460, 39] width 17 height 9
click at [490, 38] on div "Product" at bounding box center [492, 39] width 23 height 9
click at [643, 43] on div "Instant landing page" at bounding box center [622, 39] width 58 height 9
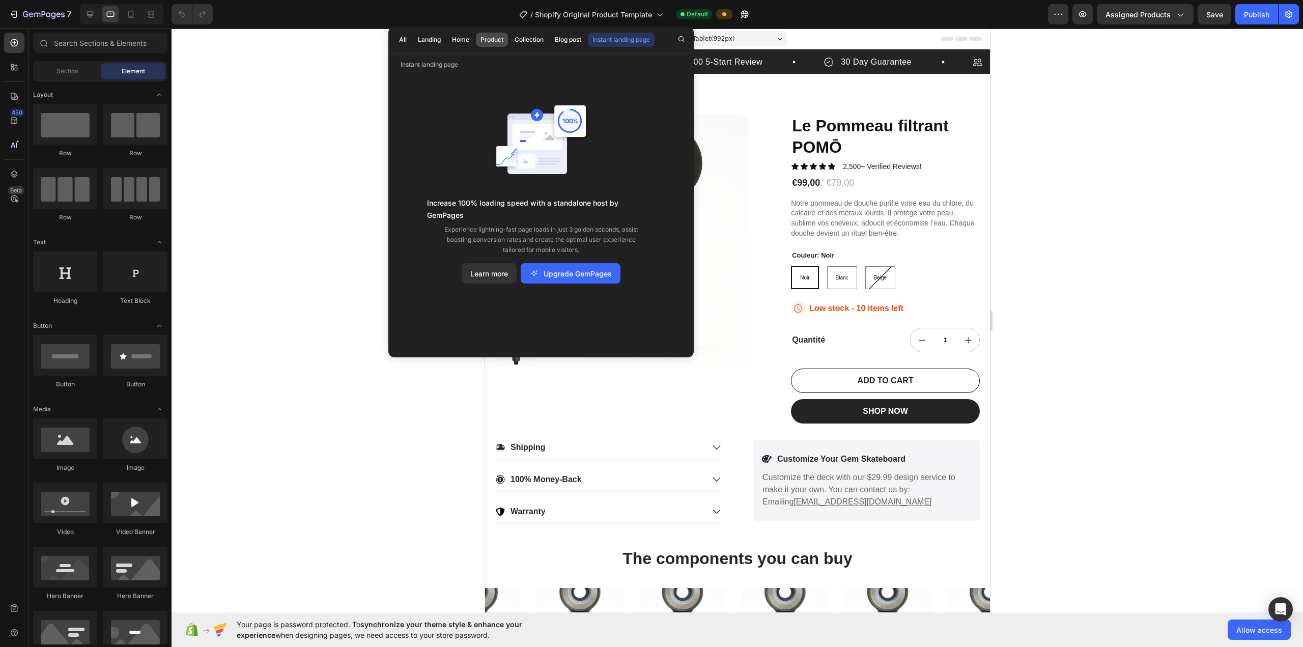
click at [485, 41] on div "Product" at bounding box center [492, 39] width 23 height 9
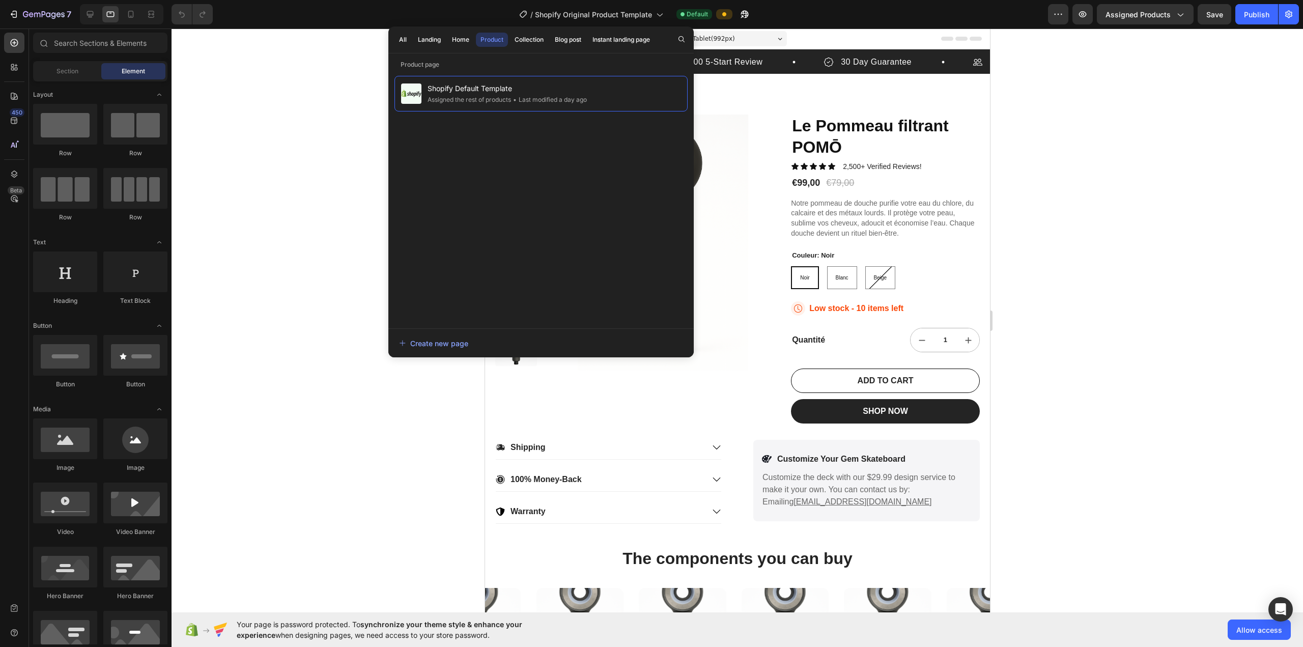
click at [333, 215] on div at bounding box center [738, 338] width 1132 height 619
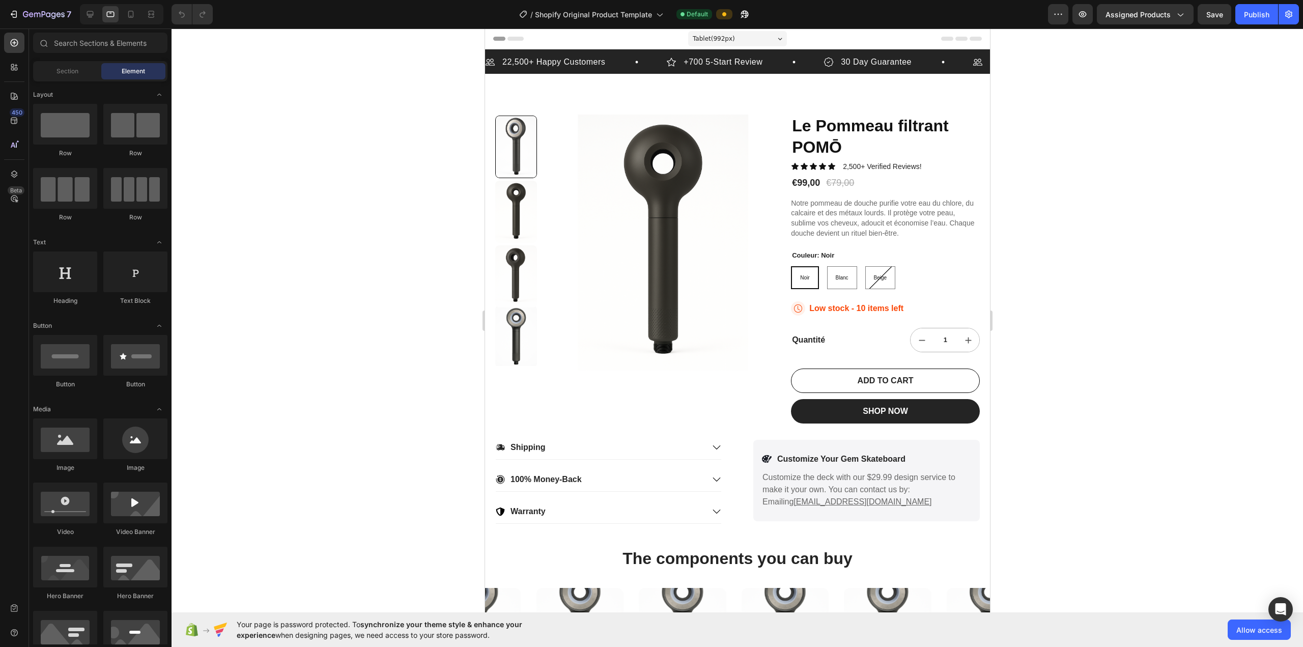
click at [498, 39] on icon at bounding box center [499, 39] width 12 height 4
click at [519, 38] on icon at bounding box center [515, 39] width 16 height 4
click at [603, 8] on div "/ Shopify Original Product Template" at bounding box center [591, 14] width 154 height 20
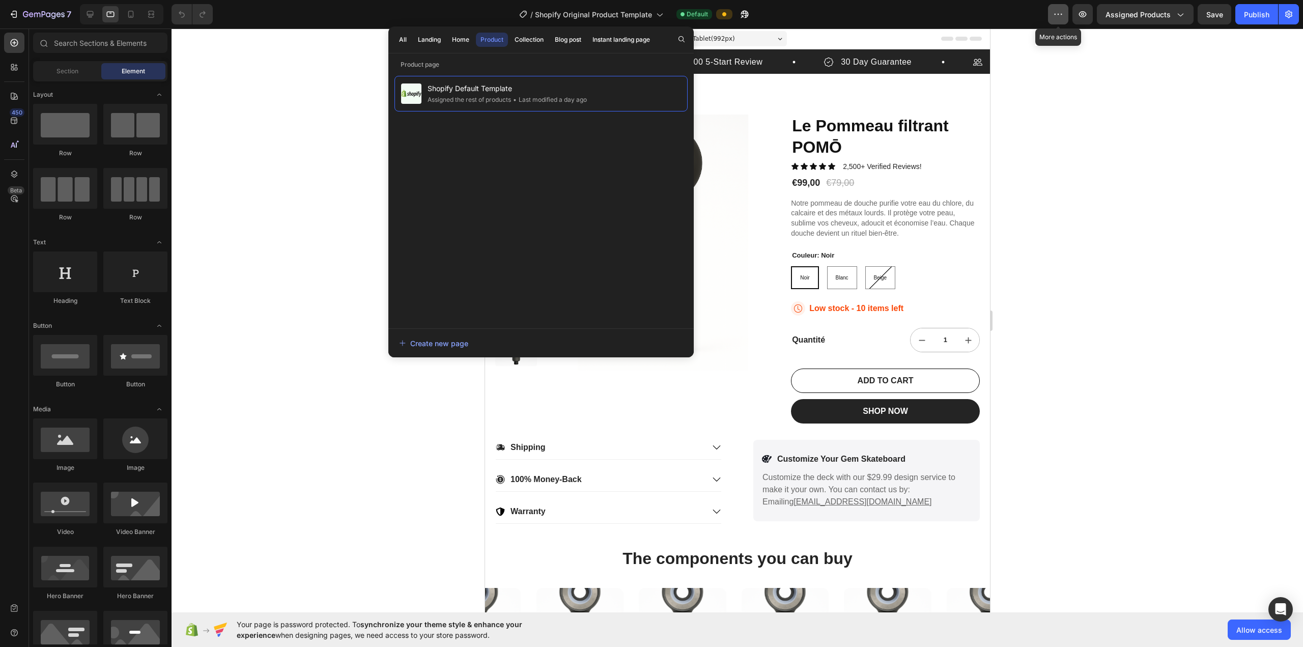
click at [650, 17] on icon "button" at bounding box center [1058, 14] width 10 height 10
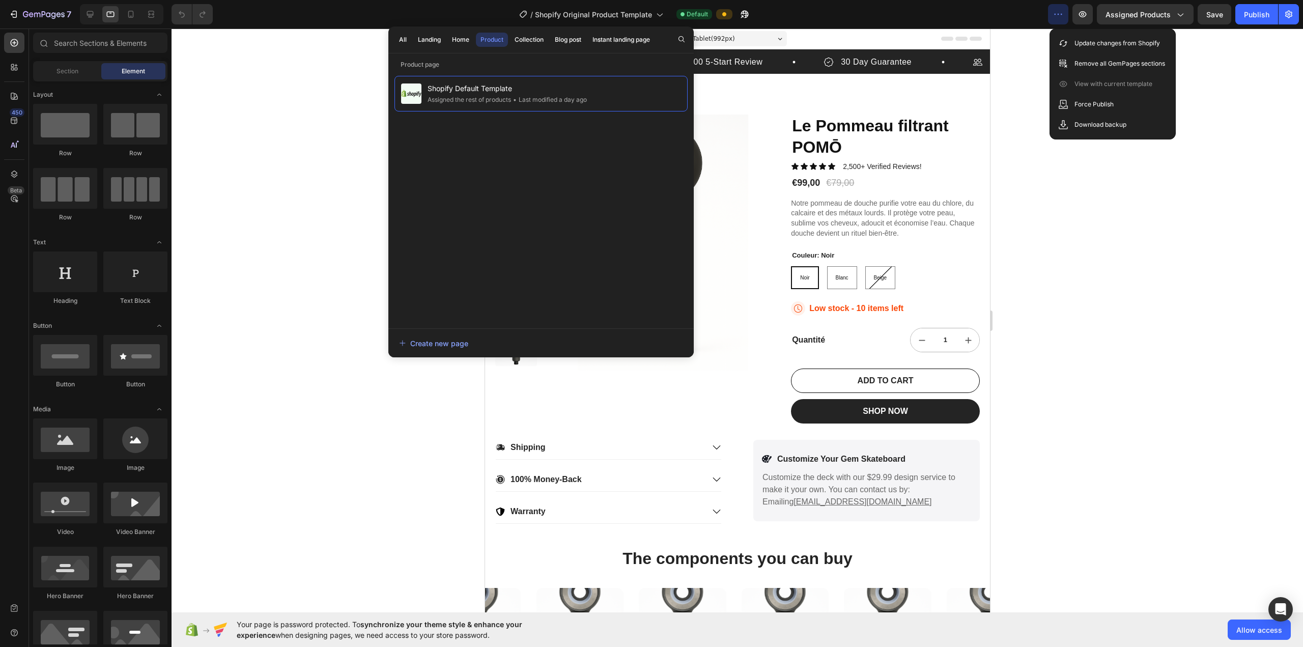
click at [650, 17] on icon "button" at bounding box center [1058, 14] width 10 height 10
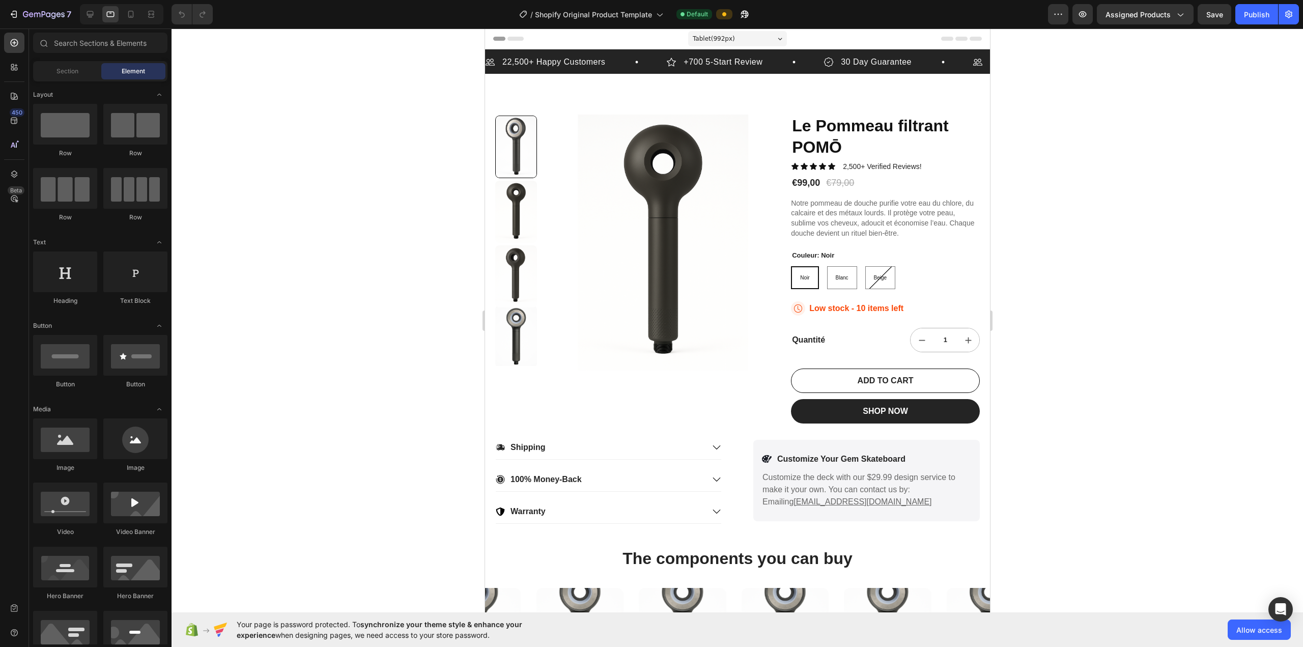
click at [272, 245] on div at bounding box center [738, 338] width 1132 height 619
click at [497, 93] on div "22,500+ Happy Customers Item List +700 5-Start Review Item List 30 Day Guarante…" at bounding box center [737, 286] width 505 height 475
click at [650, 33] on div at bounding box center [737, 39] width 489 height 20
click at [650, 34] on div at bounding box center [737, 39] width 489 height 20
click at [413, 85] on div at bounding box center [738, 338] width 1132 height 619
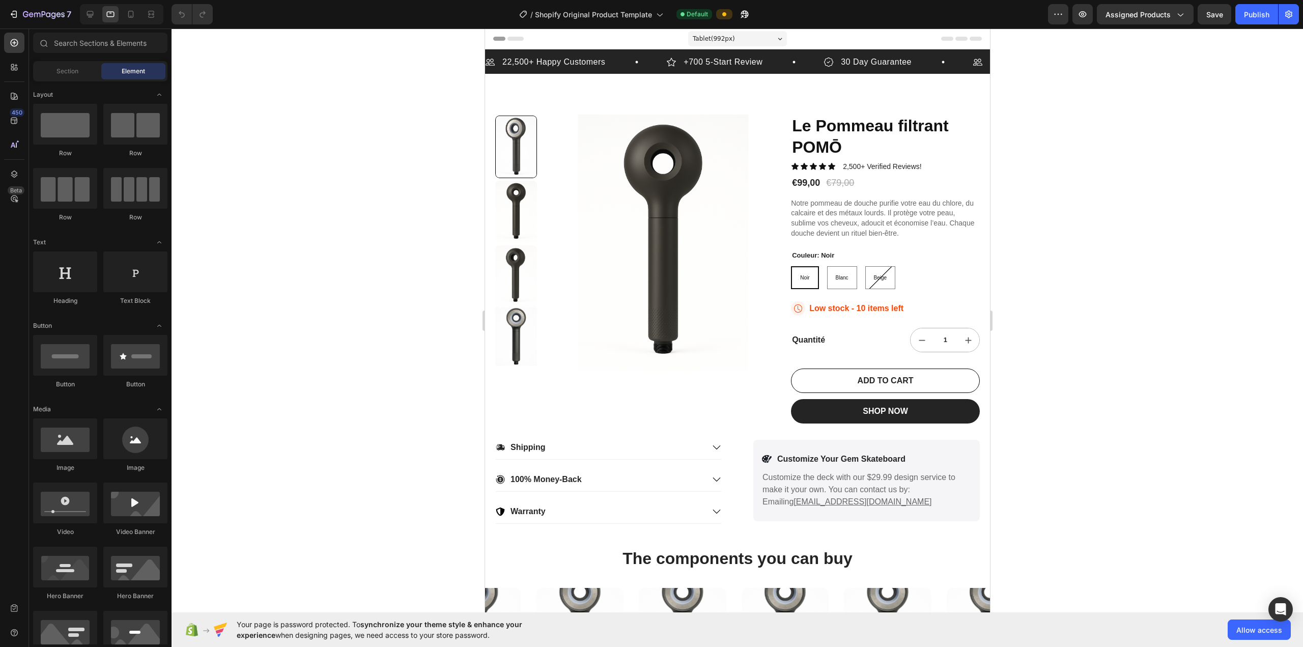
click at [650, 36] on div "Tablet ( 992 px)" at bounding box center [737, 38] width 99 height 15
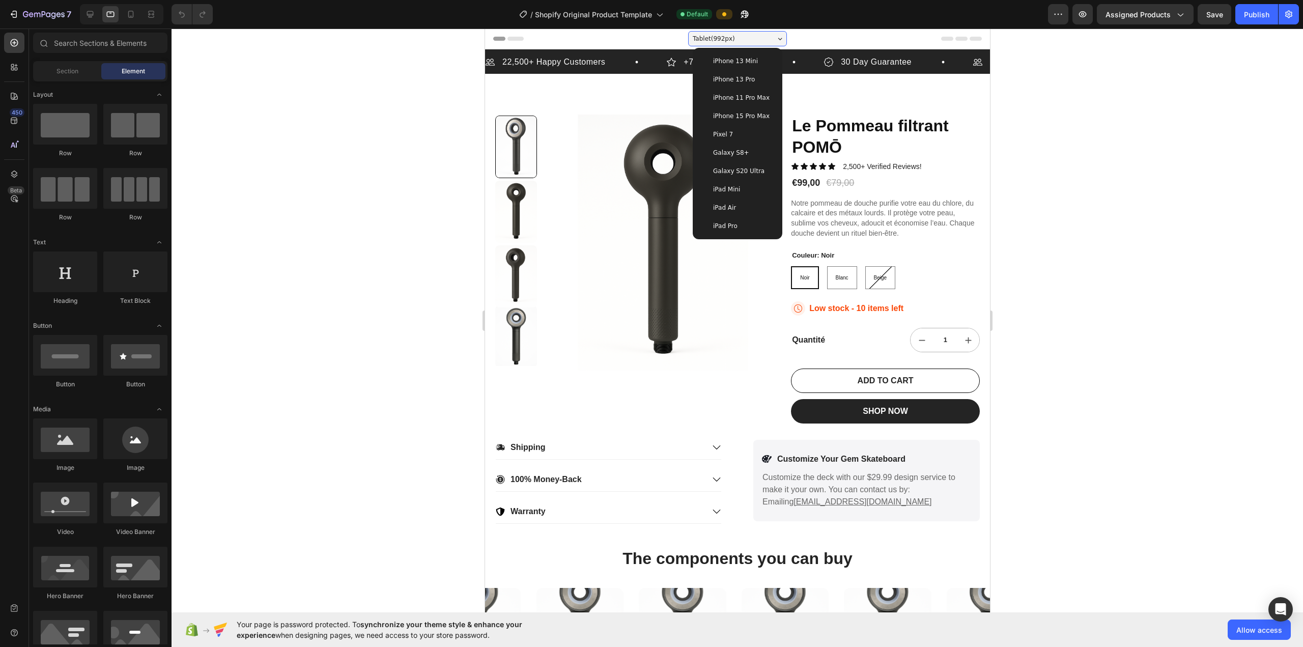
click at [591, 42] on div at bounding box center [737, 39] width 489 height 20
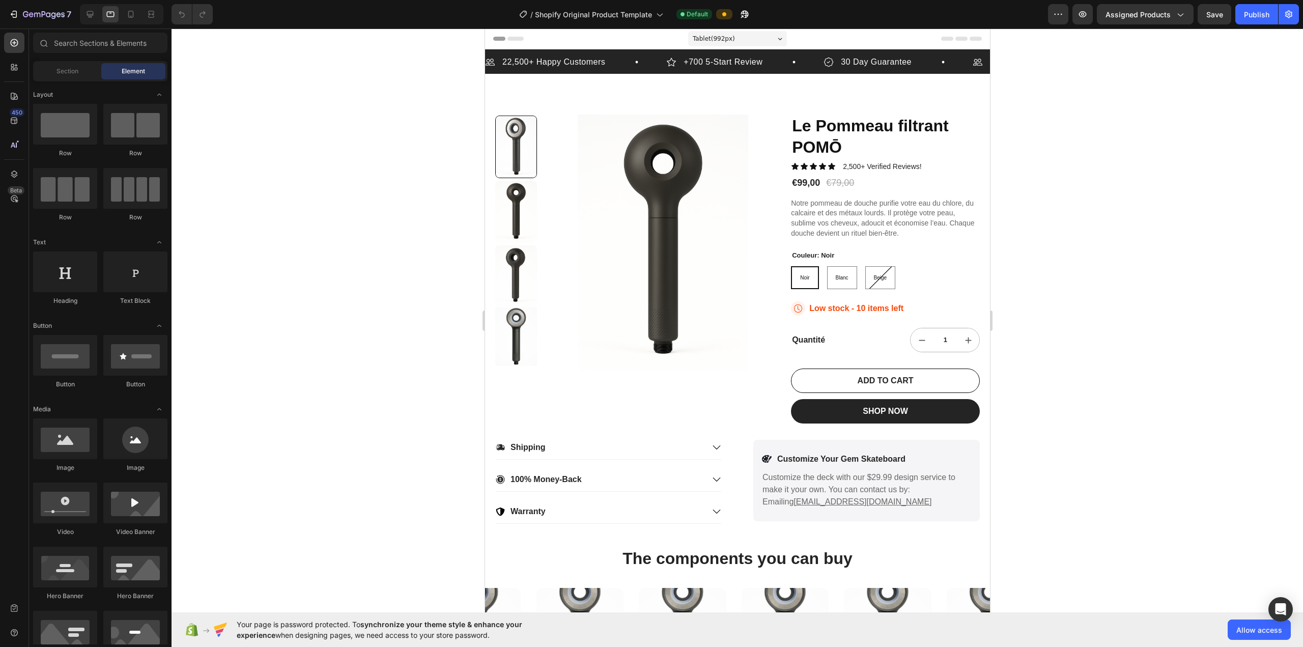
click at [650, 37] on div "Tablet ( 992 px)" at bounding box center [737, 38] width 99 height 15
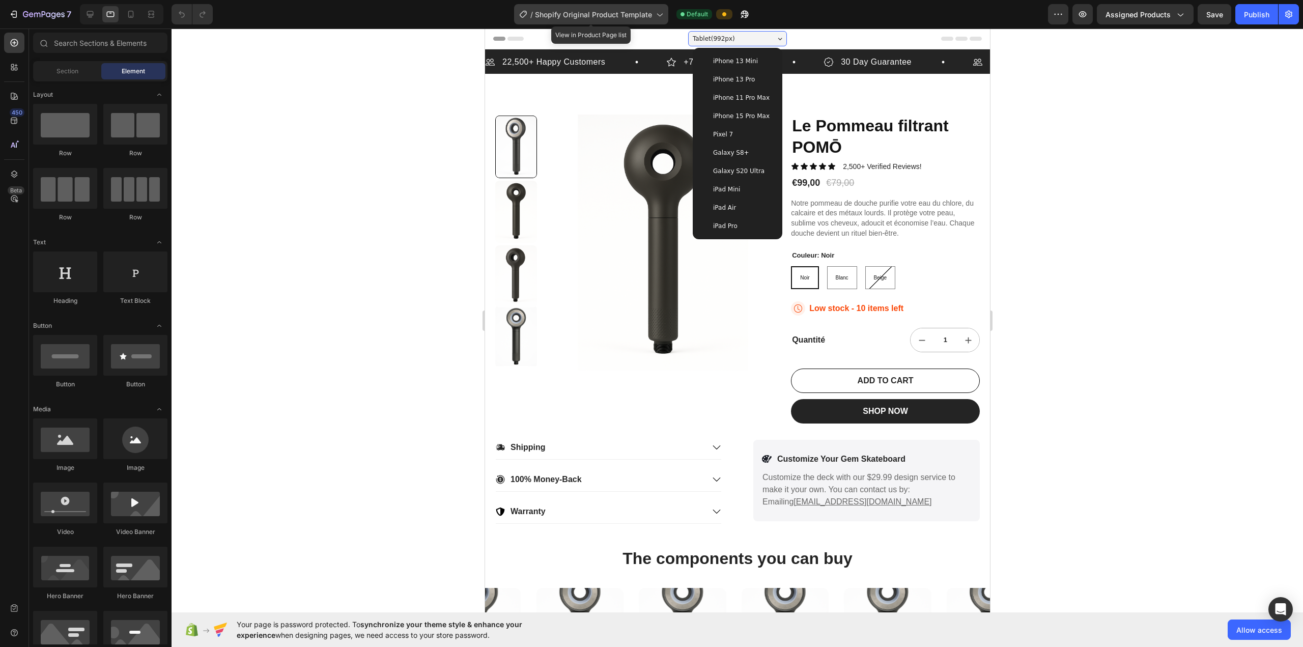
click at [634, 13] on span "Shopify Original Product Template" at bounding box center [593, 14] width 117 height 11
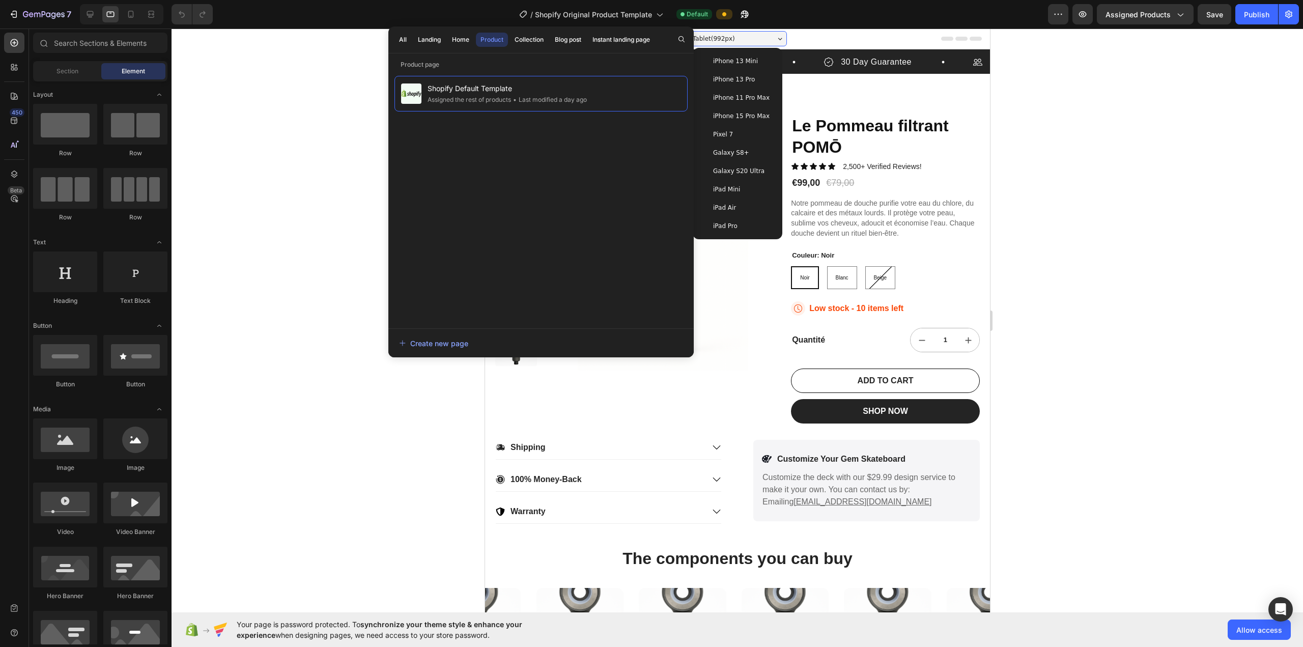
click at [329, 161] on div at bounding box center [738, 338] width 1132 height 619
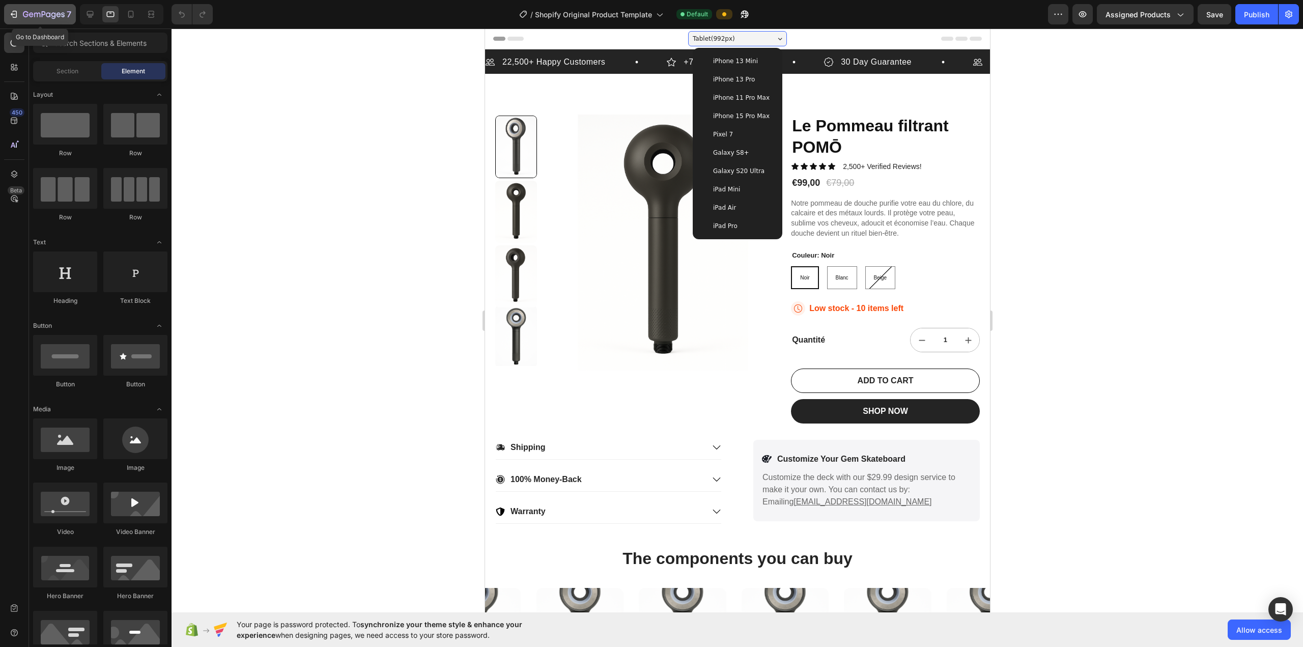
click at [30, 8] on button "7" at bounding box center [40, 14] width 72 height 20
